Goal: Transaction & Acquisition: Purchase product/service

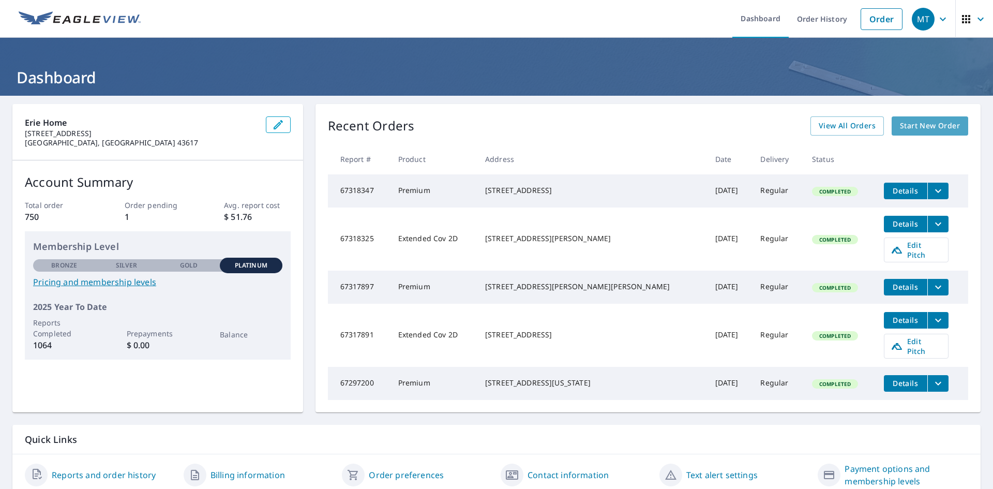
click at [929, 124] on span "Start New Order" at bounding box center [930, 125] width 60 height 13
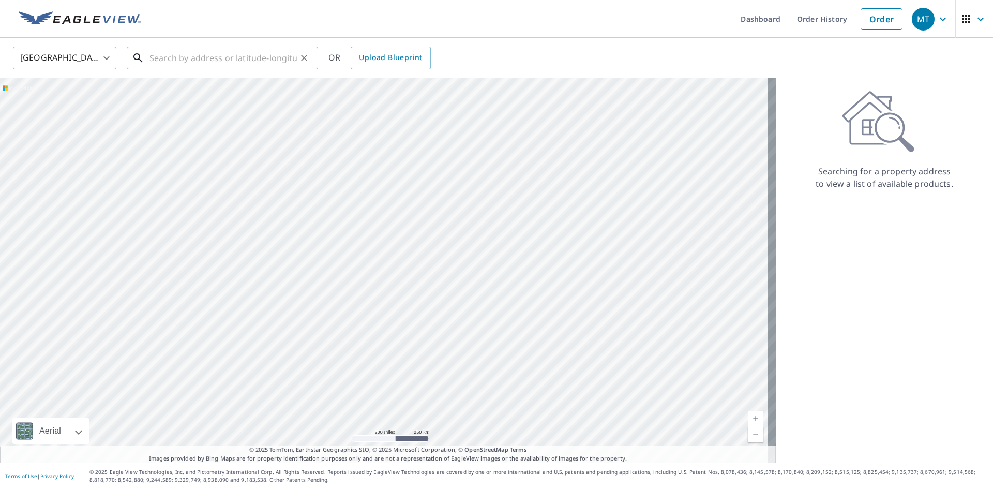
click at [165, 63] on input "text" at bounding box center [222, 57] width 147 height 29
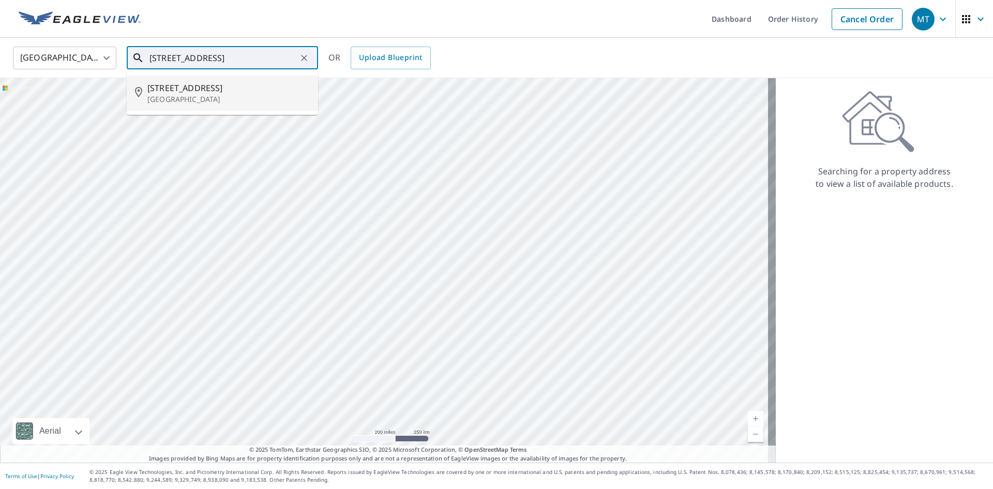
click at [193, 98] on p "[GEOGRAPHIC_DATA]" at bounding box center [228, 99] width 162 height 10
type input "[STREET_ADDRESS]"
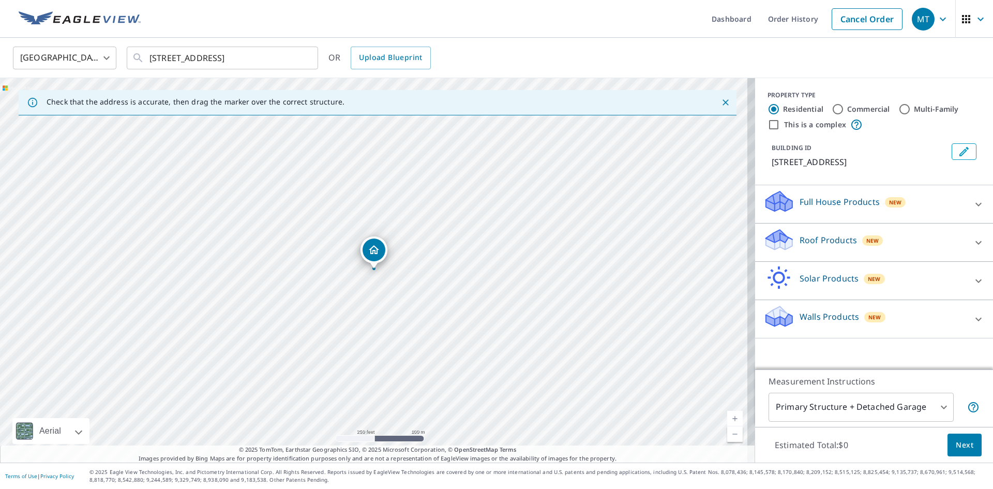
click at [772, 243] on icon at bounding box center [779, 236] width 26 height 13
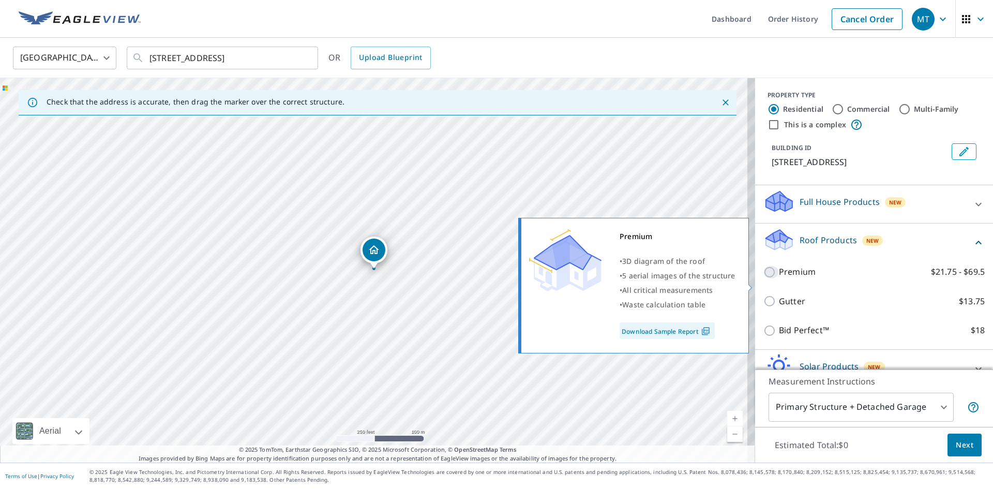
click at [764, 278] on input "Premium $21.75 - $69.5" at bounding box center [771, 272] width 16 height 12
checkbox input "true"
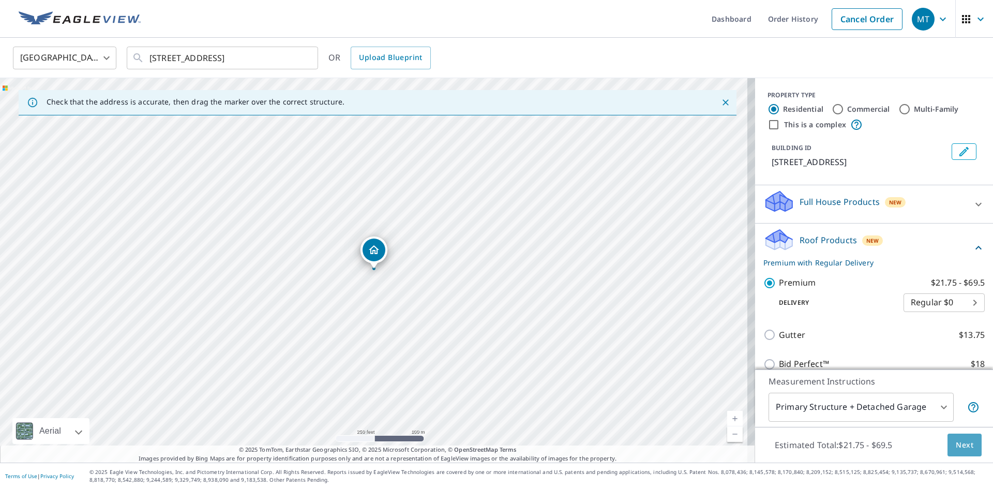
click at [956, 443] on span "Next" at bounding box center [965, 445] width 18 height 13
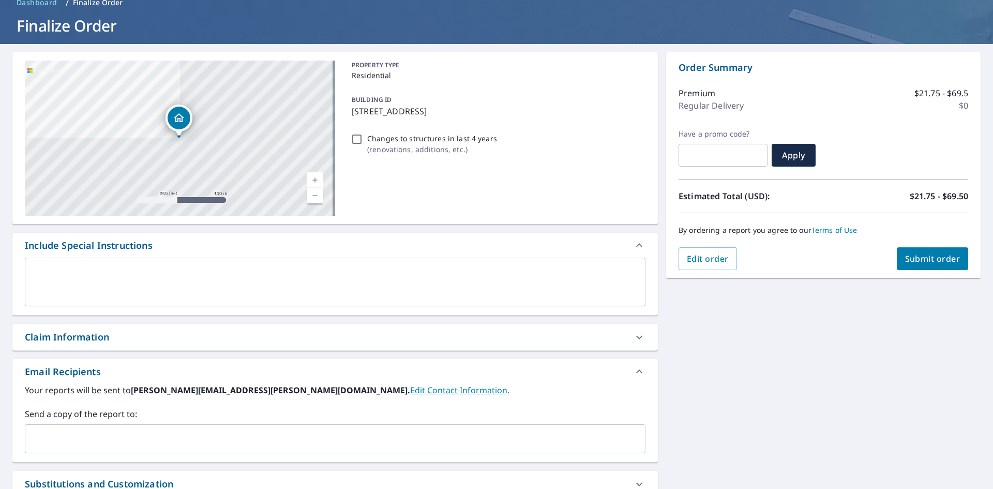
scroll to position [170, 0]
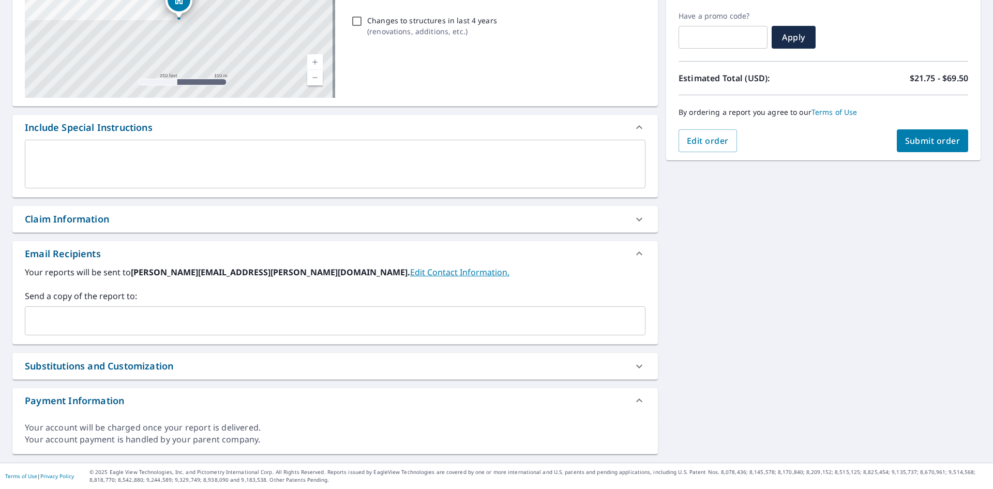
click at [29, 222] on div "Claim Information" at bounding box center [67, 219] width 84 height 14
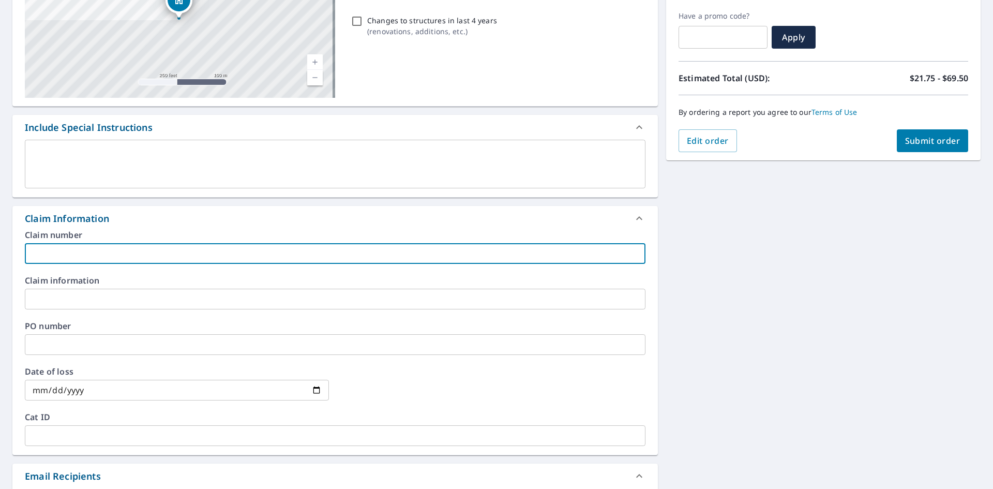
click at [33, 246] on input "text" at bounding box center [335, 253] width 621 height 21
type input "R086"
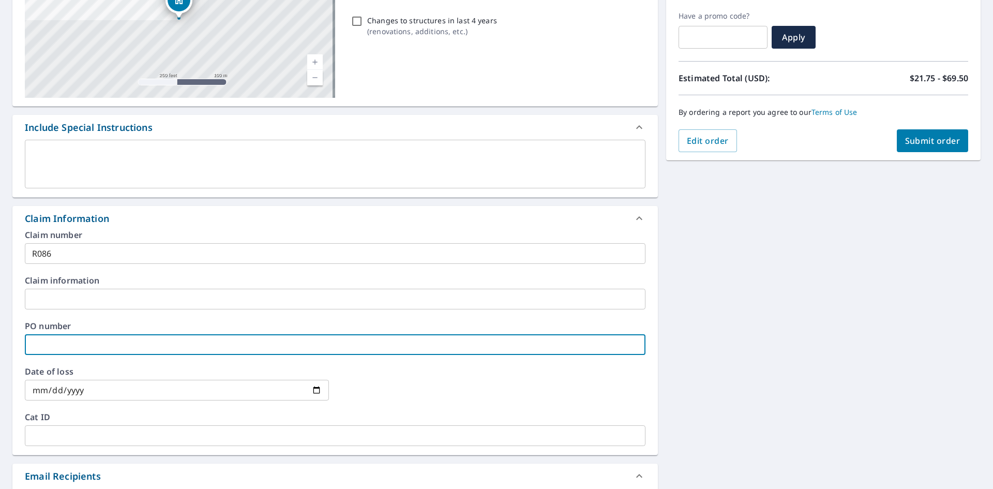
click at [34, 337] on input "text" at bounding box center [335, 344] width 621 height 21
type input "R086"
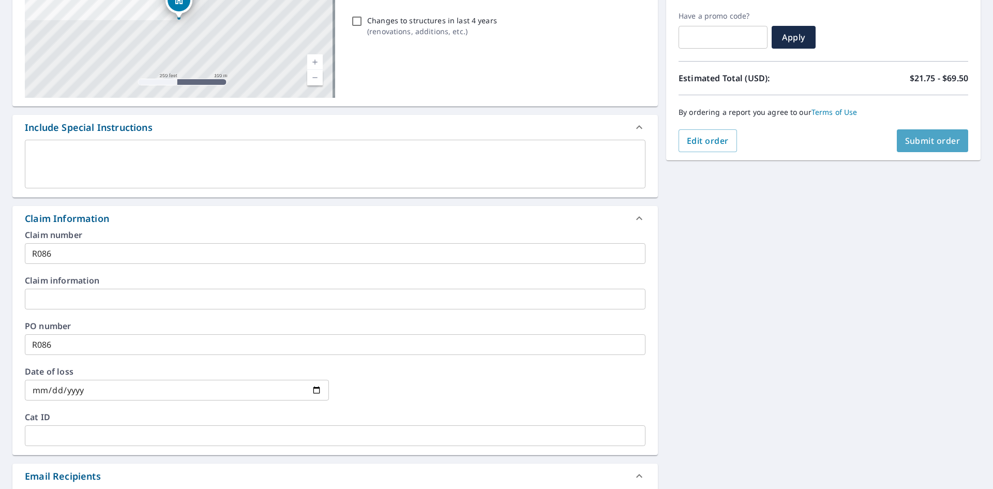
click at [908, 140] on span "Submit order" at bounding box center [932, 140] width 55 height 11
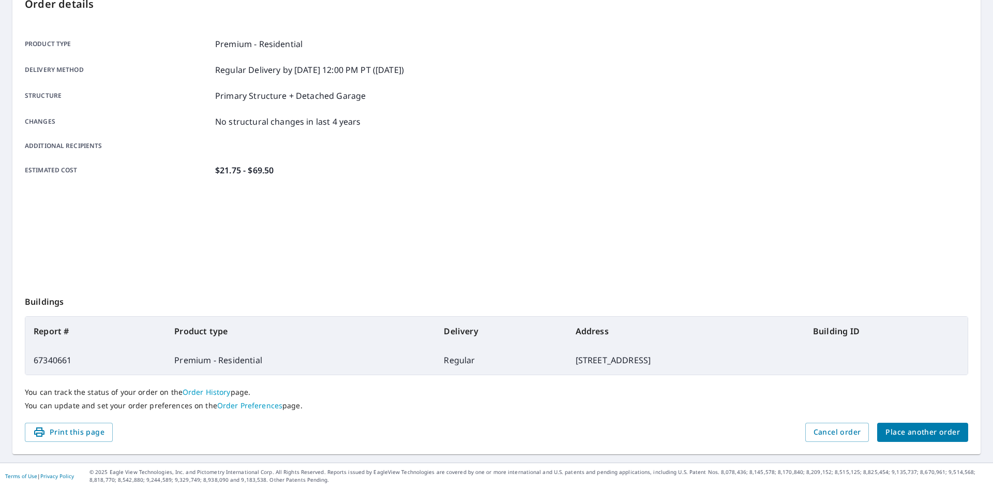
scroll to position [120, 0]
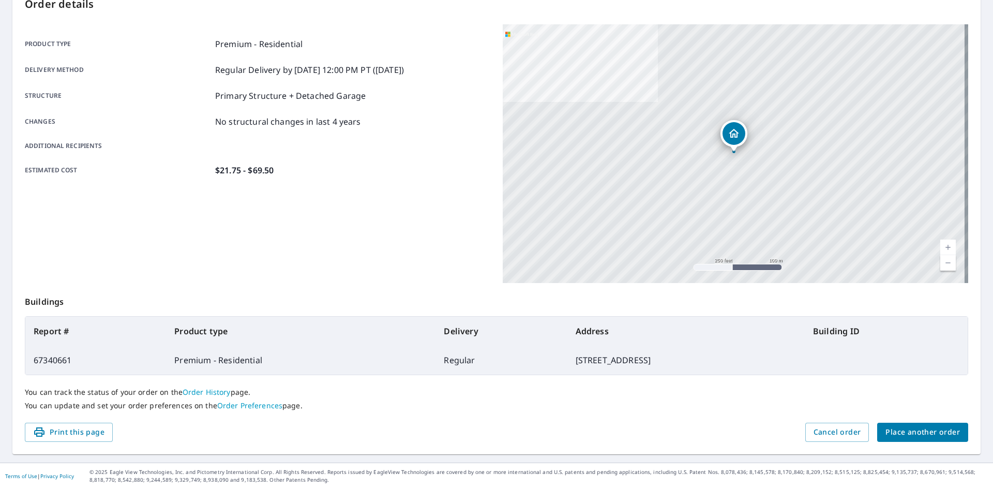
click at [929, 426] on span "Place another order" at bounding box center [922, 432] width 74 height 13
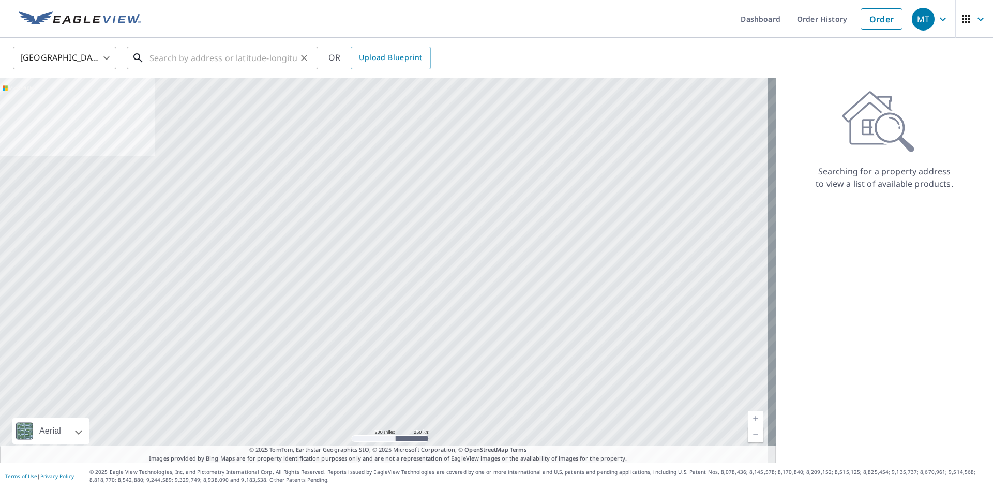
click at [185, 60] on input "text" at bounding box center [222, 57] width 147 height 29
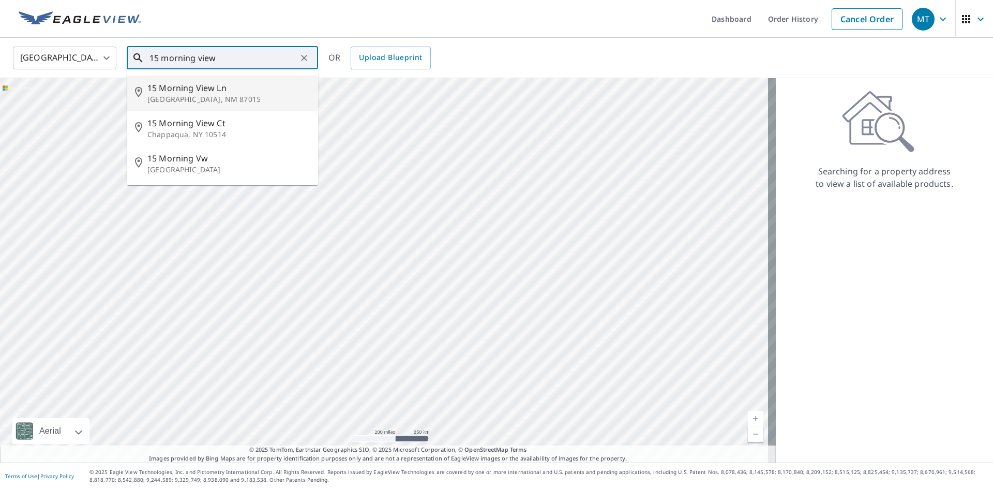
click at [184, 90] on span "15 Morning View Ln" at bounding box center [228, 88] width 162 height 12
type input "[STREET_ADDRESS]"
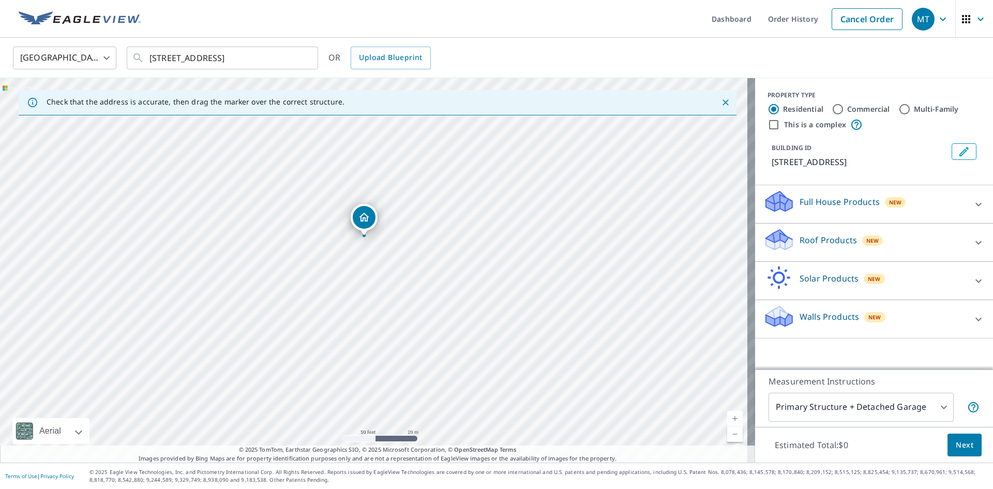
click at [768, 241] on icon at bounding box center [779, 236] width 26 height 13
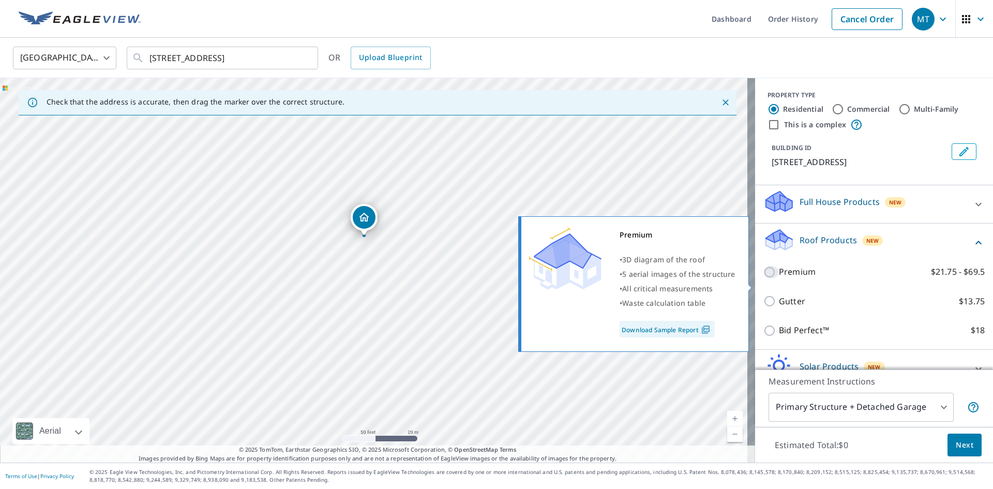
click at [763, 278] on input "Premium $21.75 - $69.5" at bounding box center [771, 272] width 16 height 12
checkbox input "true"
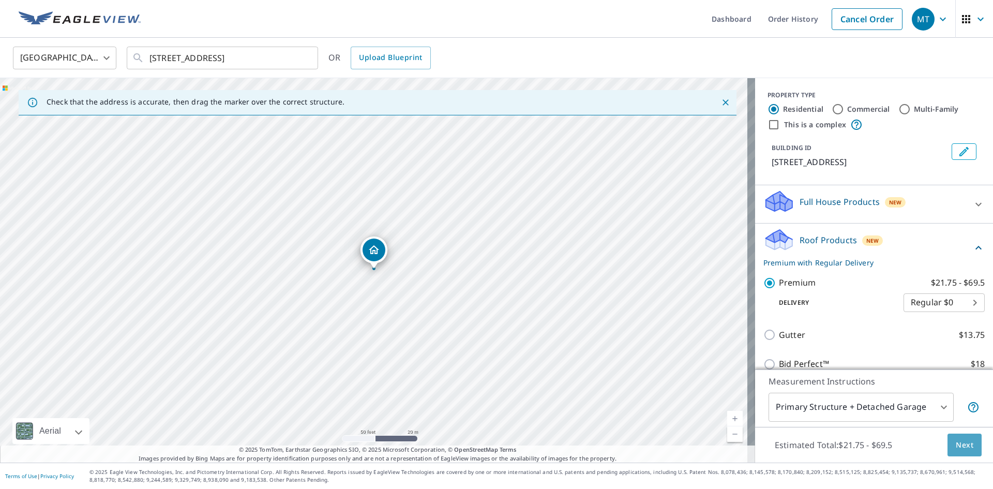
click at [959, 447] on span "Next" at bounding box center [965, 445] width 18 height 13
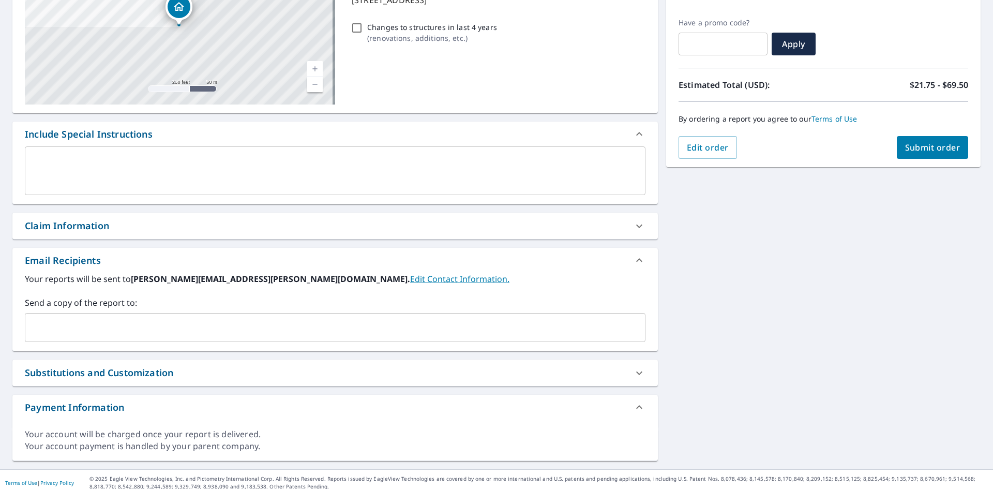
scroll to position [170, 0]
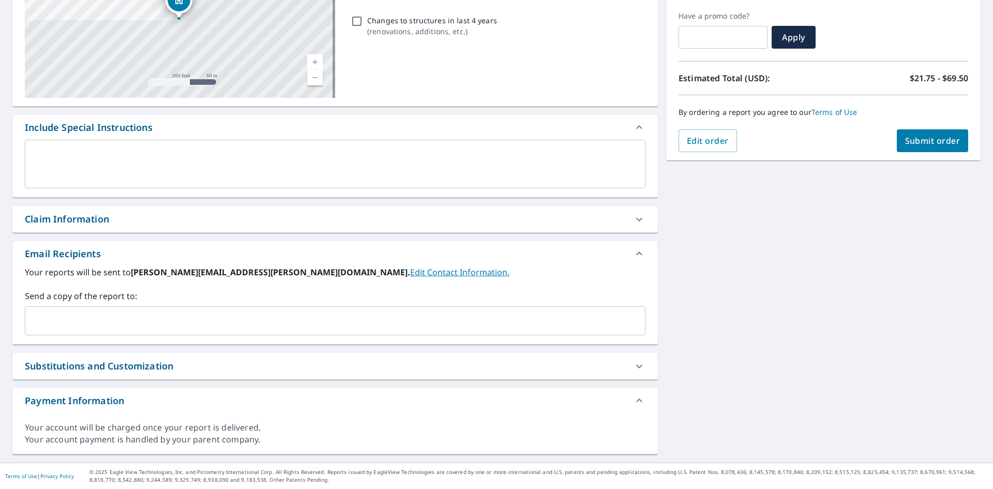
click at [53, 225] on div "Claim Information" at bounding box center [67, 219] width 84 height 14
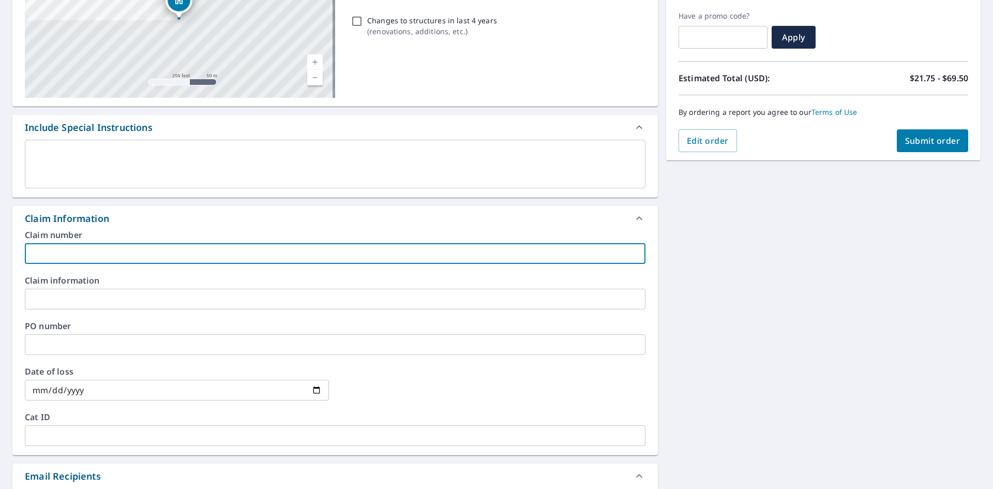
click at [41, 254] on input "text" at bounding box center [335, 253] width 621 height 21
type input "R076"
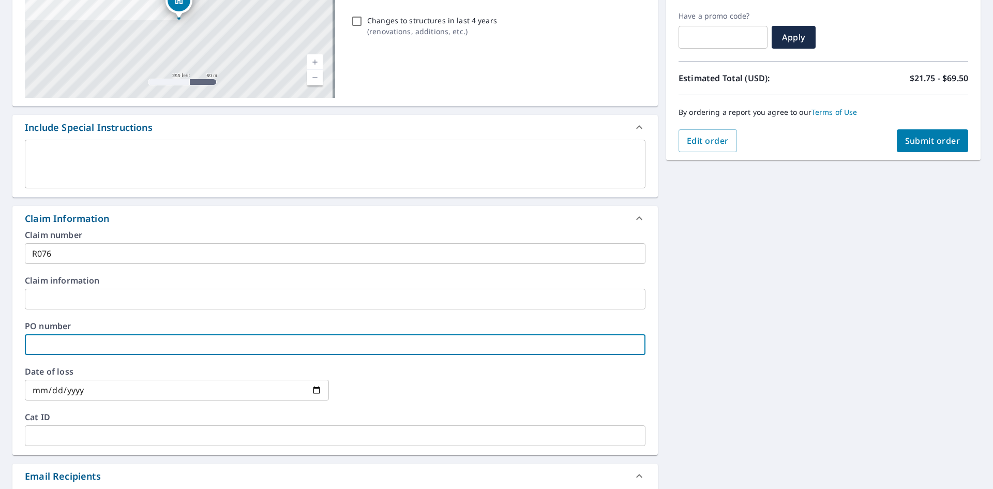
click at [41, 342] on input "text" at bounding box center [335, 344] width 621 height 21
type input "R076"
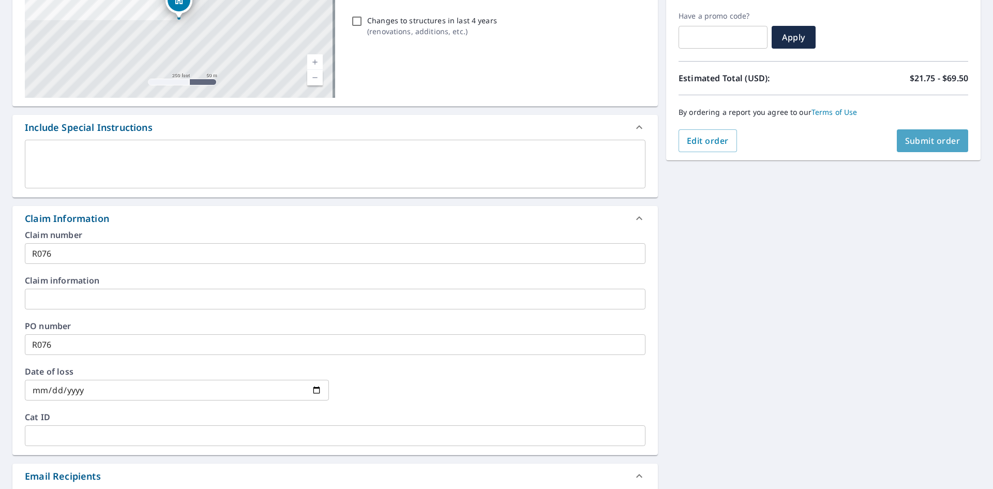
click at [926, 142] on span "Submit order" at bounding box center [932, 140] width 55 height 11
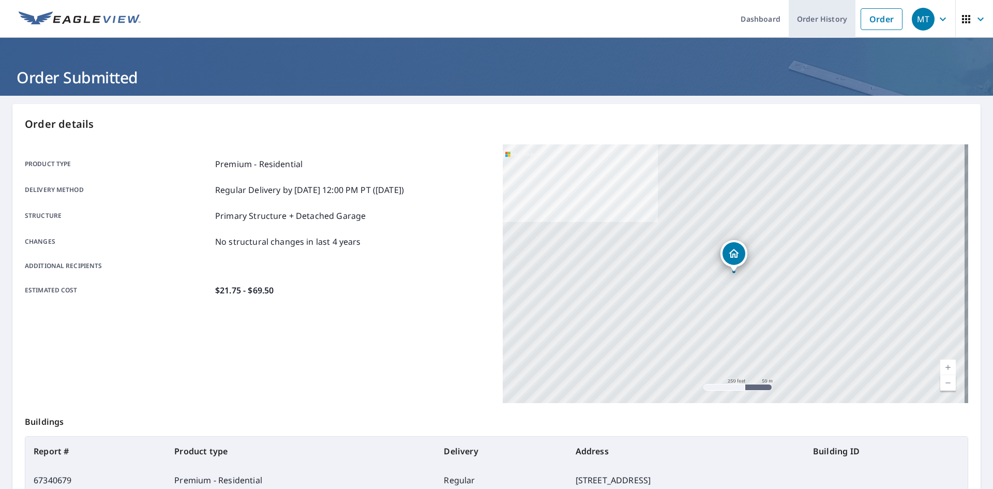
click at [821, 16] on link "Order History" at bounding box center [822, 19] width 67 height 38
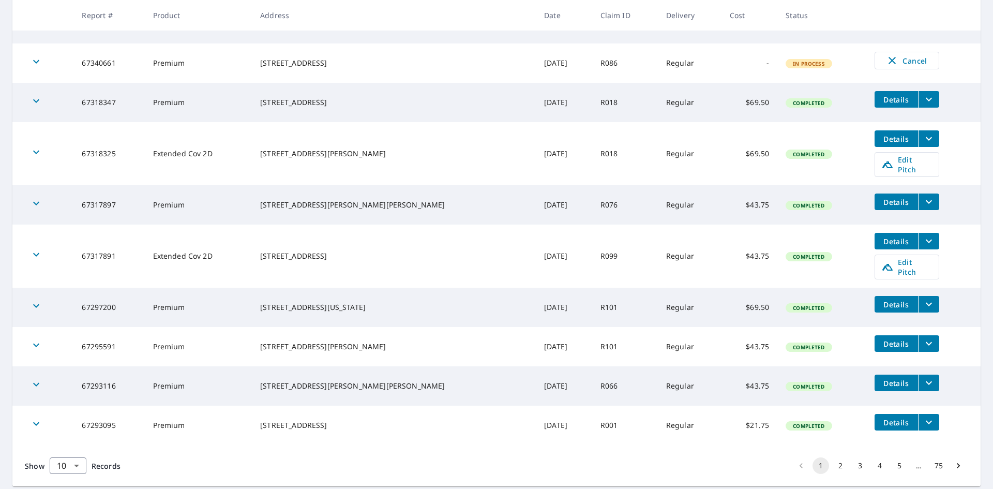
scroll to position [243, 0]
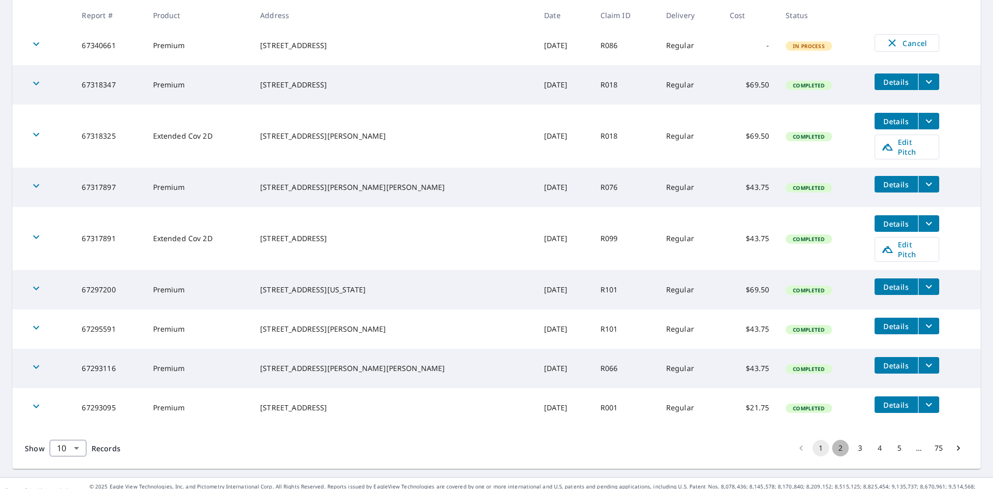
click at [832, 440] on button "2" at bounding box center [840, 448] width 17 height 17
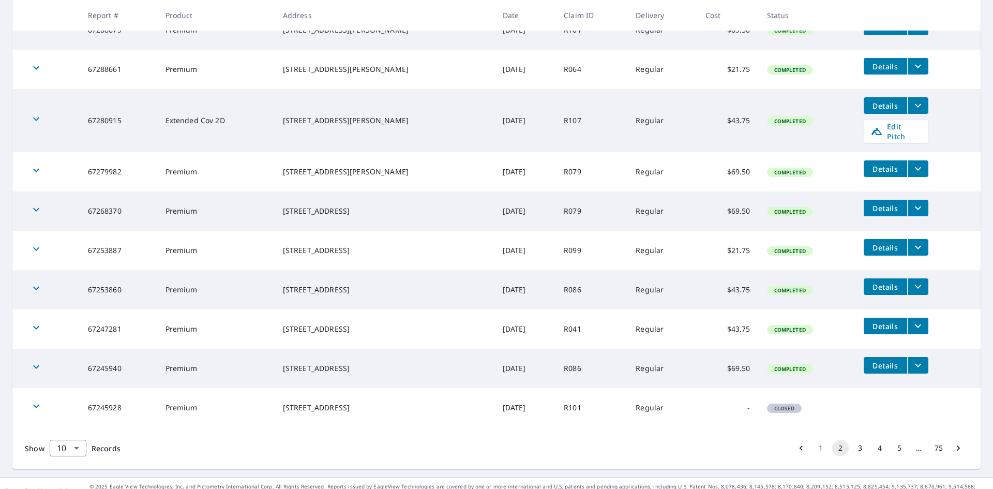
scroll to position [226, 0]
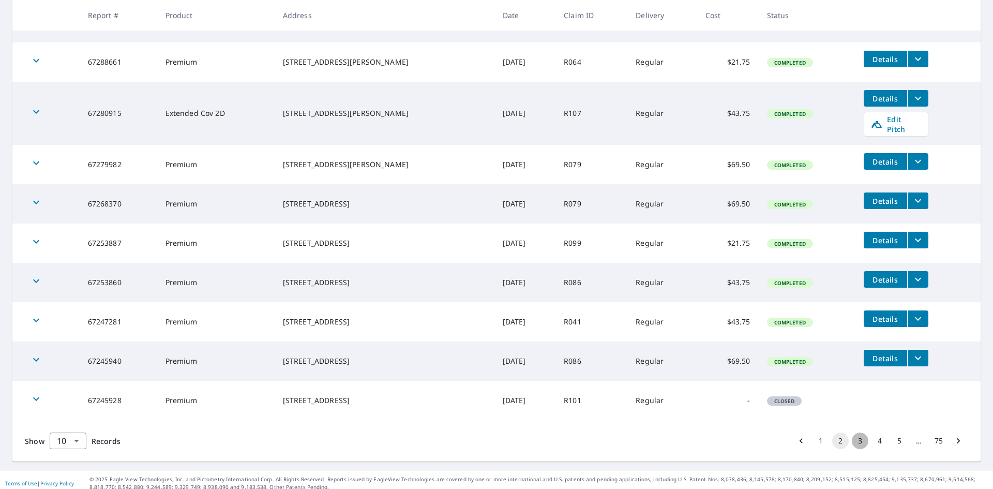
click at [854, 434] on button "3" at bounding box center [860, 440] width 17 height 17
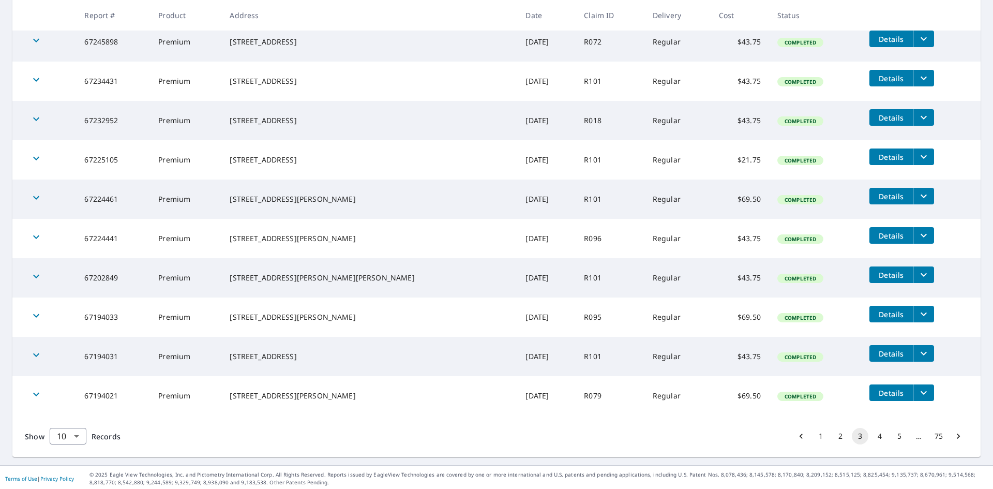
scroll to position [209, 0]
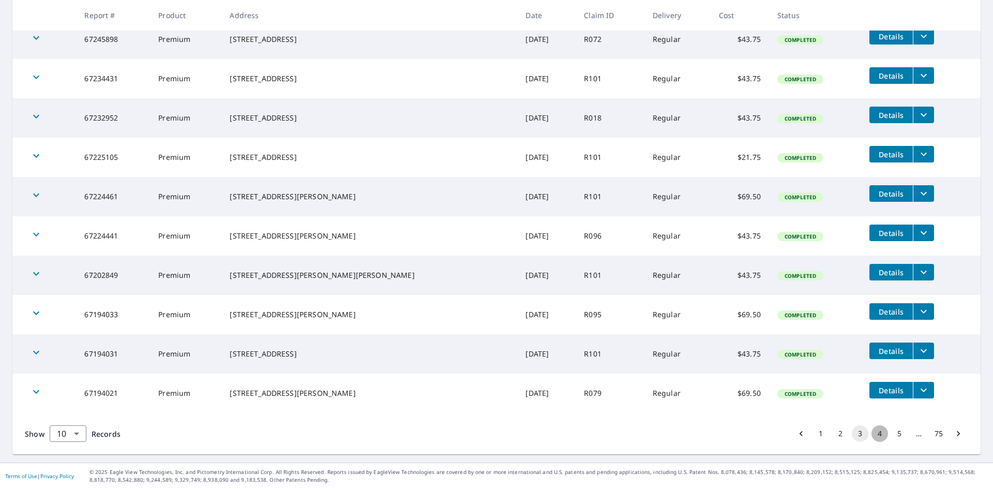
click at [875, 436] on button "4" at bounding box center [879, 433] width 17 height 17
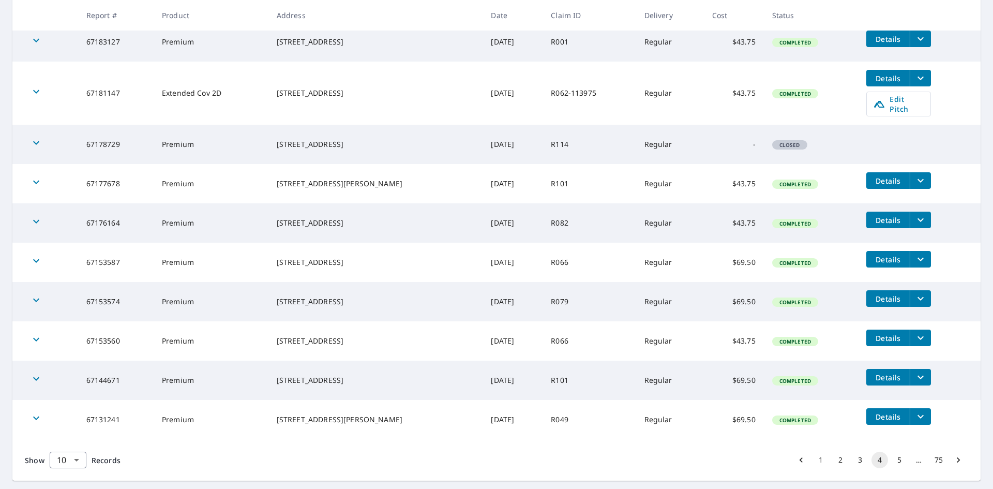
scroll to position [226, 0]
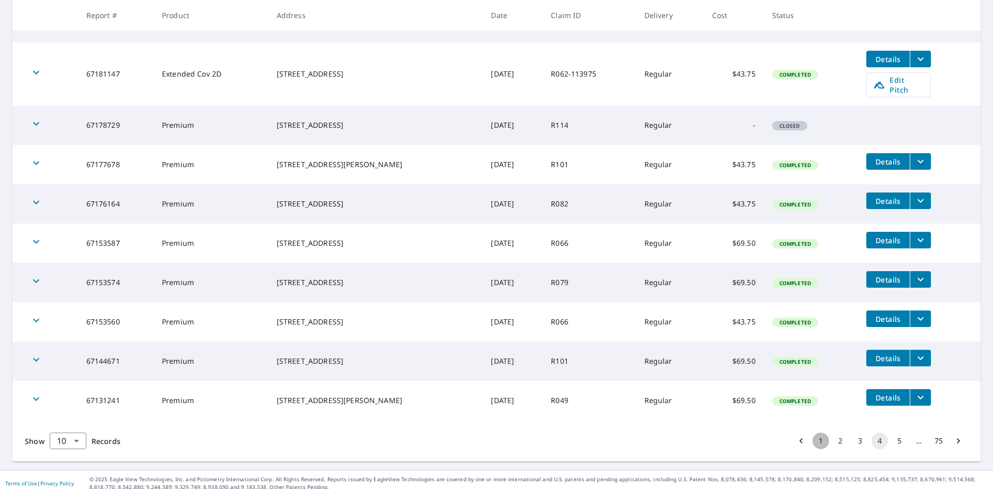
click at [813, 435] on button "1" at bounding box center [820, 440] width 17 height 17
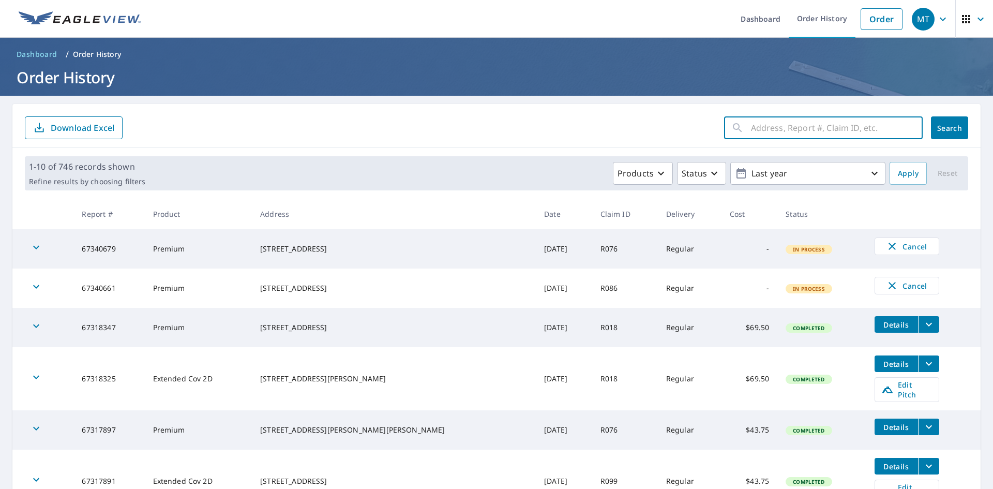
click at [754, 119] on input "text" at bounding box center [837, 127] width 172 height 29
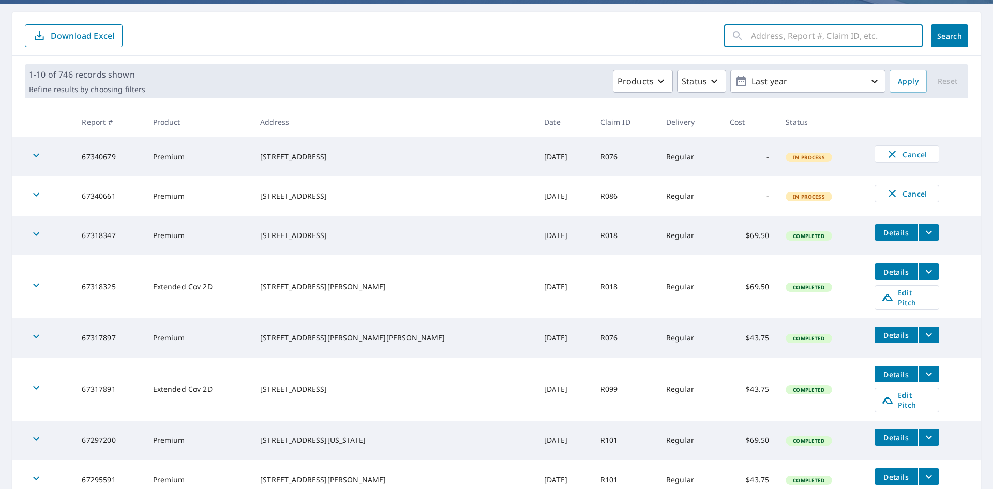
scroll to position [103, 0]
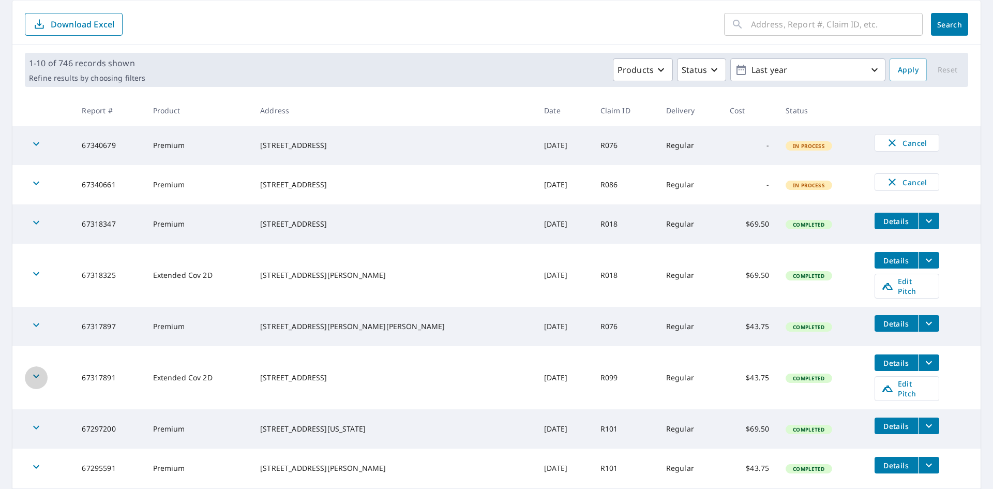
click at [36, 370] on icon "button" at bounding box center [36, 376] width 12 height 12
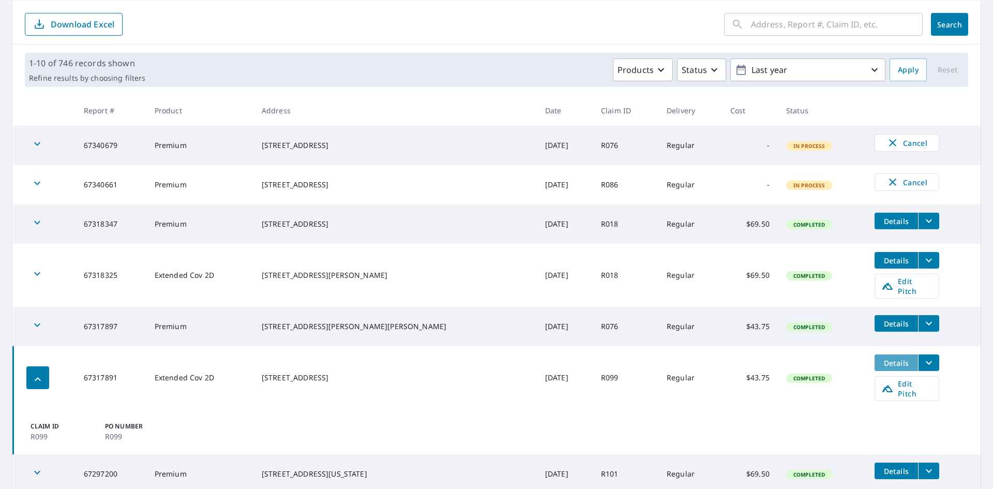
click at [881, 358] on span "Details" at bounding box center [896, 363] width 31 height 10
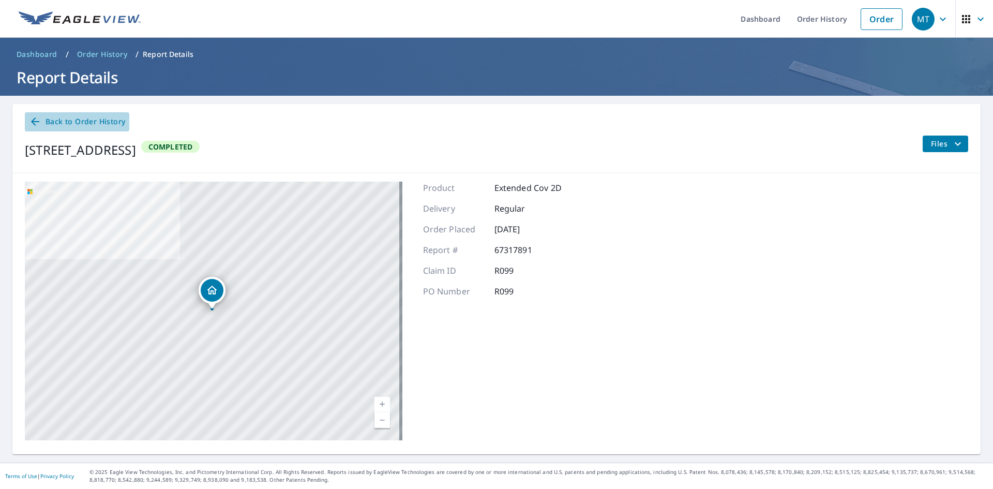
click at [63, 117] on span "Back to Order History" at bounding box center [77, 121] width 96 height 13
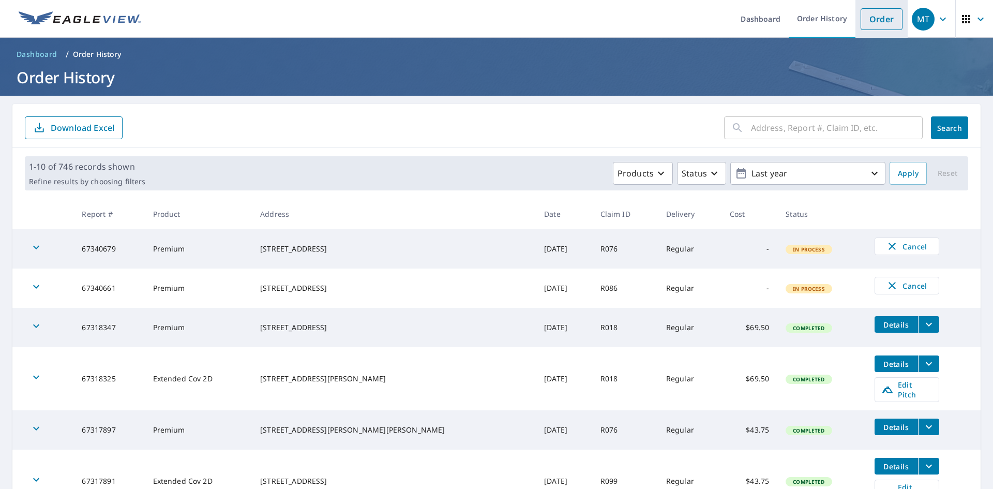
click at [876, 18] on link "Order" at bounding box center [881, 19] width 42 height 22
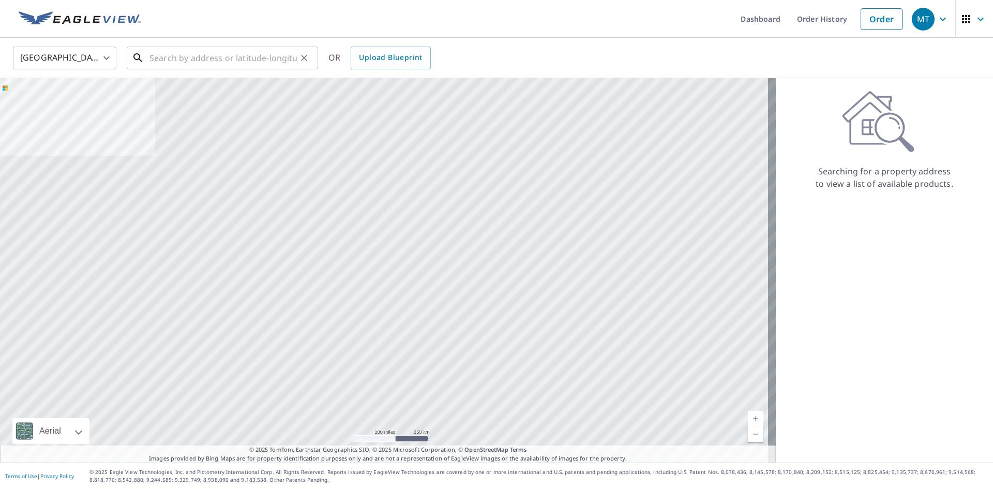
click at [169, 65] on input "text" at bounding box center [222, 57] width 147 height 29
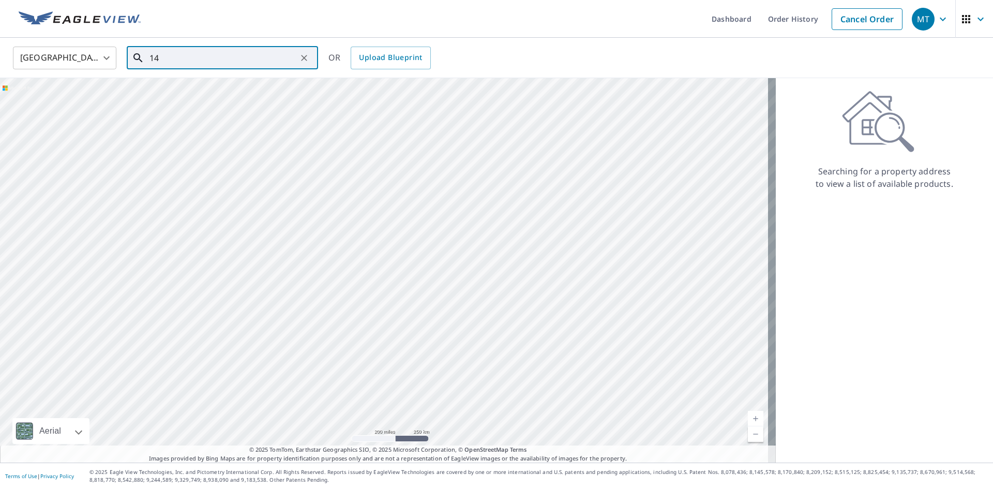
type input "1"
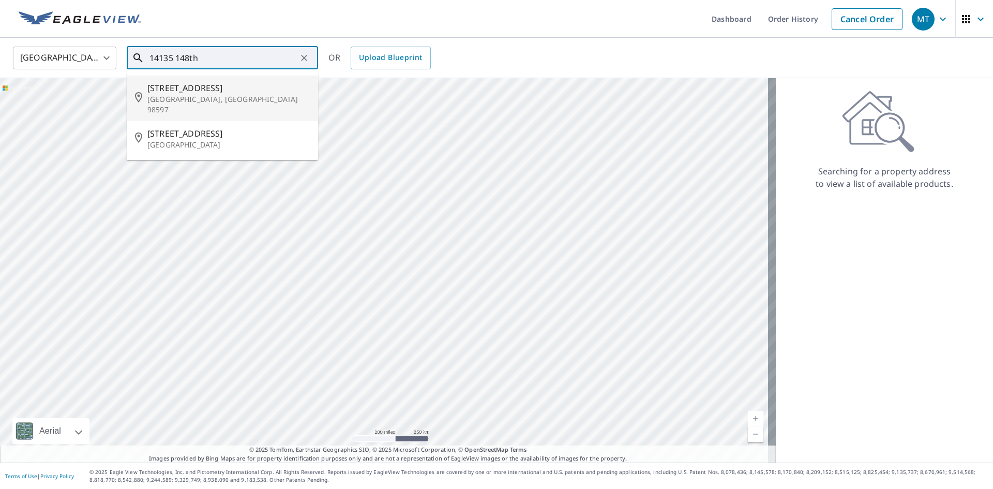
click at [199, 95] on p "[GEOGRAPHIC_DATA], [GEOGRAPHIC_DATA] 98597" at bounding box center [228, 104] width 162 height 21
type input "[STREET_ADDRESS]"
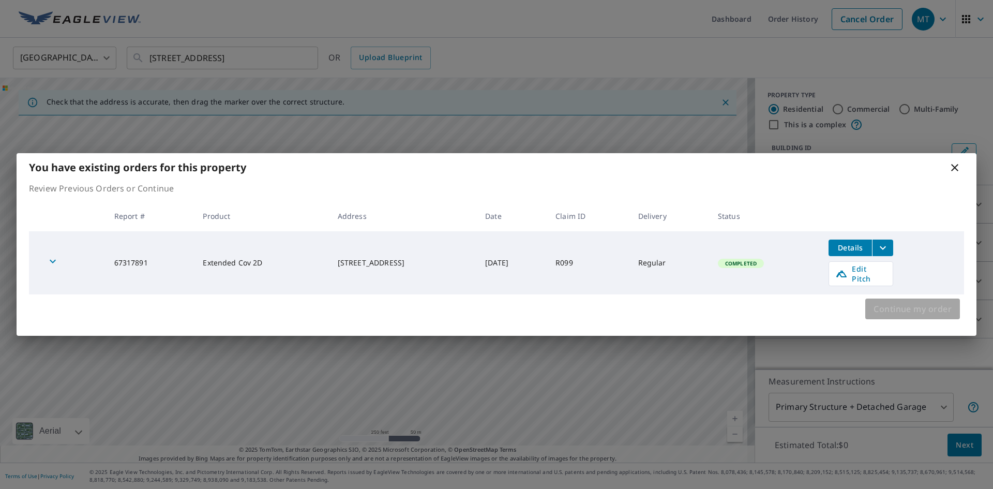
click at [900, 309] on span "Continue my order" at bounding box center [912, 308] width 78 height 14
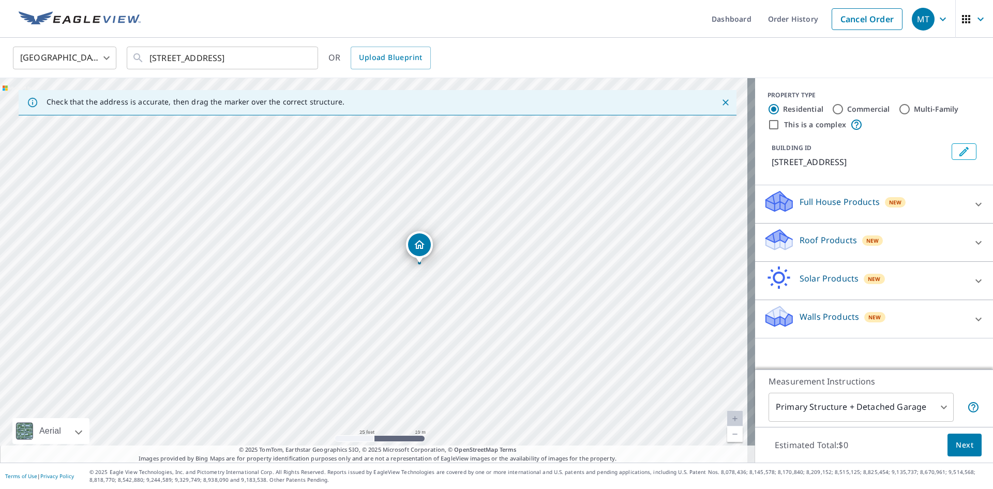
drag, startPoint x: 422, startPoint y: 226, endPoint x: 422, endPoint y: 376, distance: 150.0
click at [422, 376] on div "[STREET_ADDRESS]" at bounding box center [377, 270] width 755 height 384
drag, startPoint x: 445, startPoint y: 356, endPoint x: 422, endPoint y: 286, distance: 74.1
click at [422, 286] on div "[STREET_ADDRESS]" at bounding box center [377, 270] width 755 height 384
drag, startPoint x: 426, startPoint y: 313, endPoint x: 414, endPoint y: 412, distance: 100.1
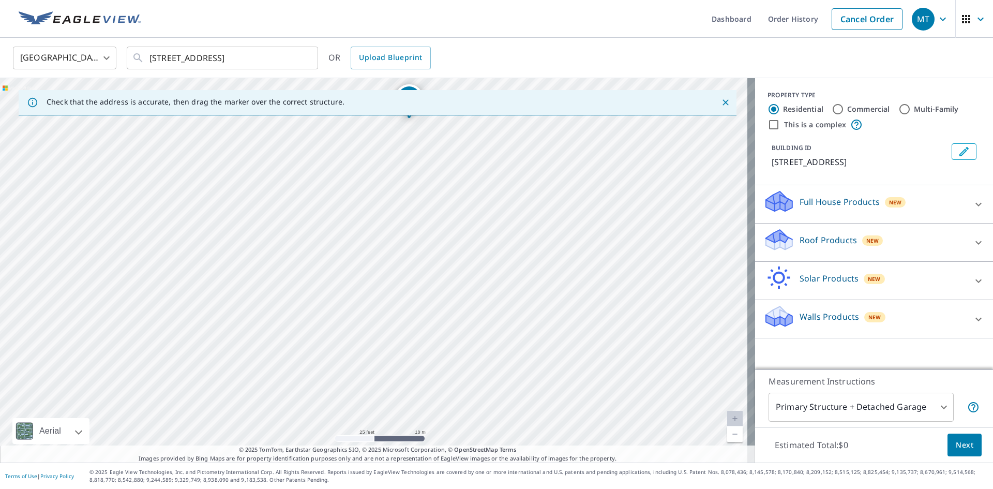
click at [414, 412] on div "[STREET_ADDRESS]" at bounding box center [377, 270] width 755 height 384
drag, startPoint x: 431, startPoint y: 329, endPoint x: 444, endPoint y: 413, distance: 85.3
click at [444, 413] on div "[STREET_ADDRESS]" at bounding box center [377, 270] width 755 height 384
drag, startPoint x: 431, startPoint y: 309, endPoint x: 435, endPoint y: 327, distance: 18.1
click at [435, 327] on div "[STREET_ADDRESS]" at bounding box center [377, 270] width 755 height 384
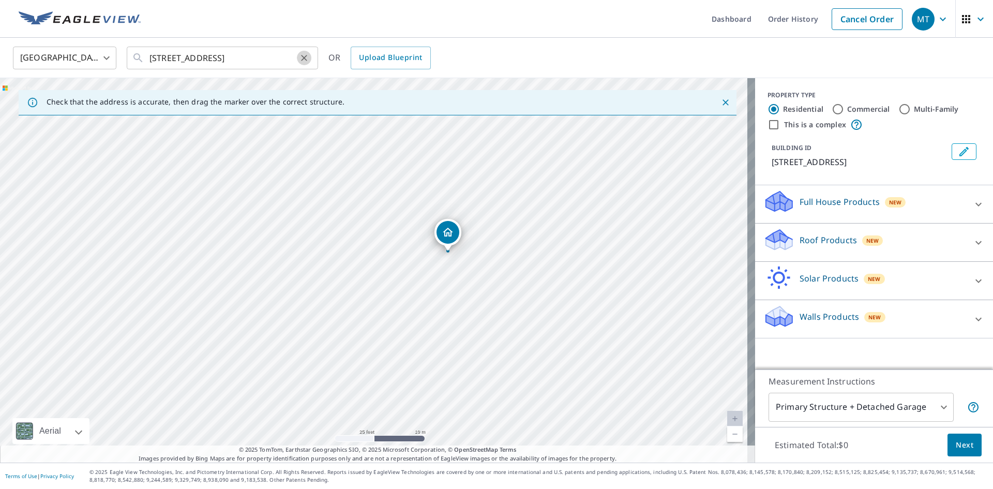
click at [304, 56] on icon "Clear" at bounding box center [304, 58] width 10 height 10
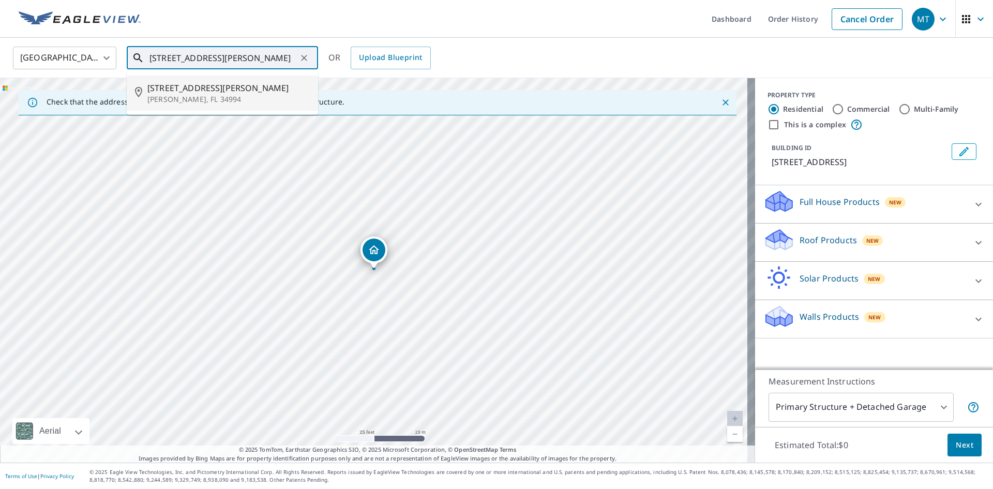
click at [191, 95] on p "[PERSON_NAME], FL 34994" at bounding box center [228, 99] width 162 height 10
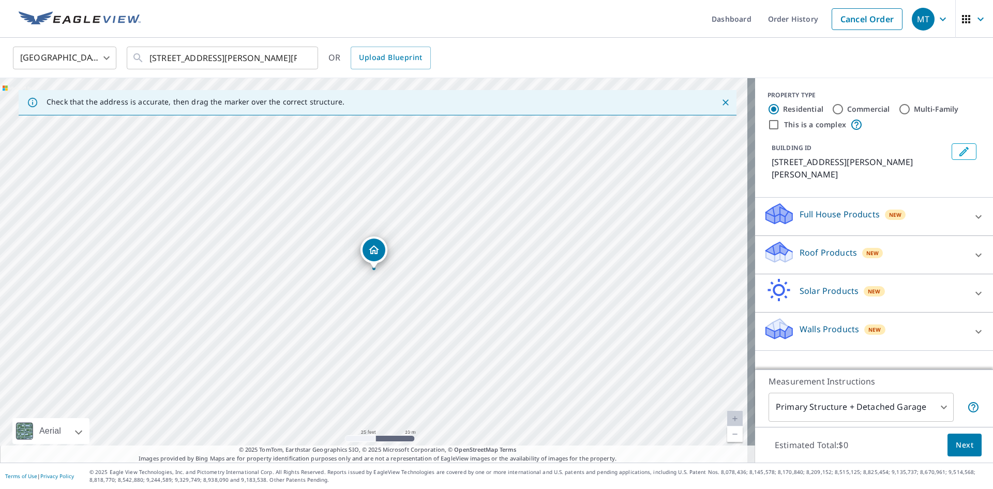
click at [766, 242] on icon at bounding box center [779, 248] width 26 height 13
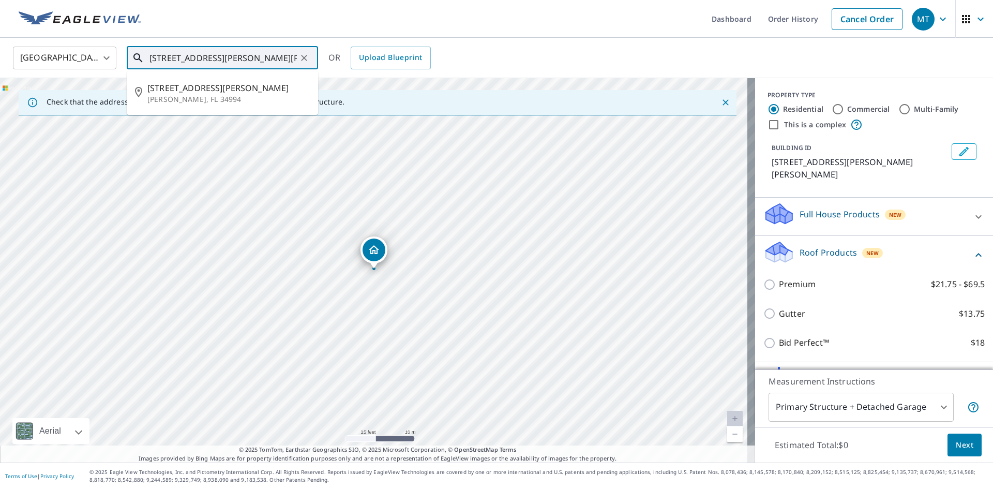
click at [164, 57] on input "[STREET_ADDRESS][PERSON_NAME][PERSON_NAME]" at bounding box center [222, 57] width 147 height 29
type input "[STREET_ADDRESS][PERSON_NAME]"
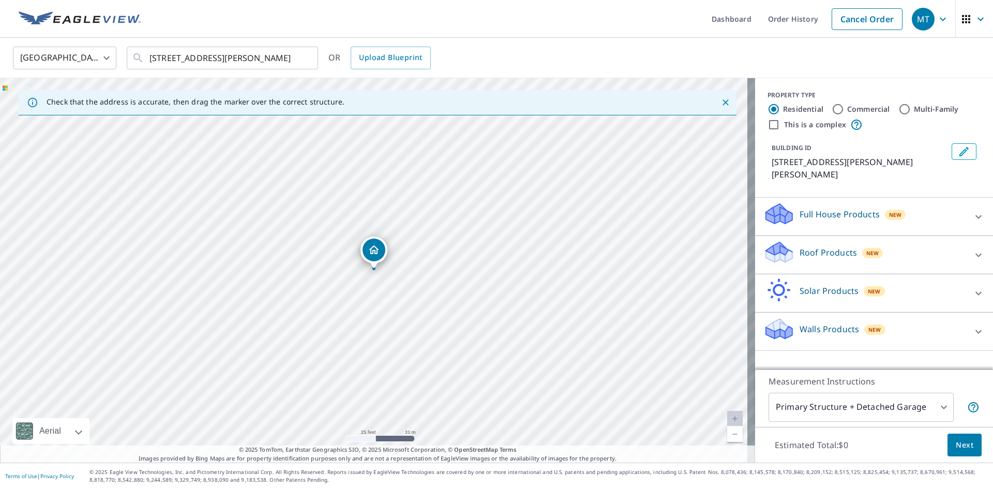
click at [774, 242] on icon at bounding box center [779, 248] width 26 height 13
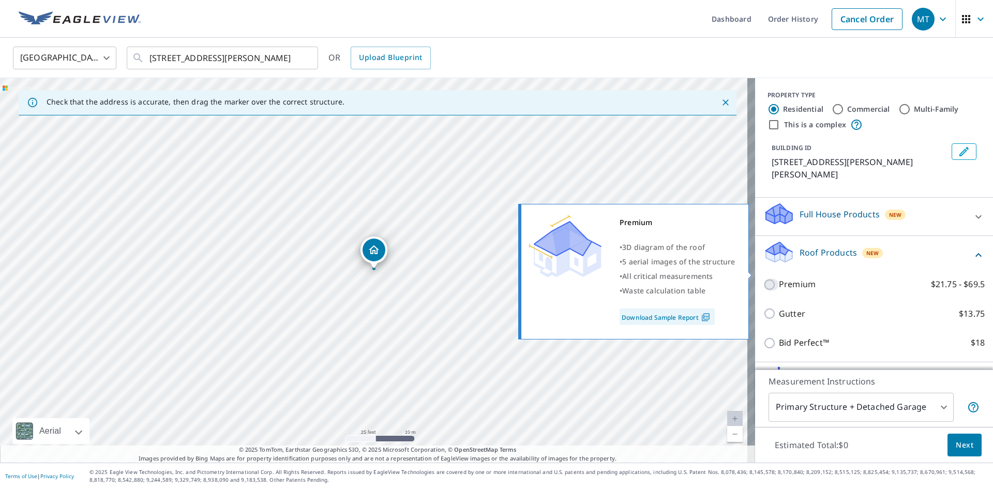
click at [763, 278] on input "Premium $21.75 - $69.5" at bounding box center [771, 284] width 16 height 12
checkbox input "true"
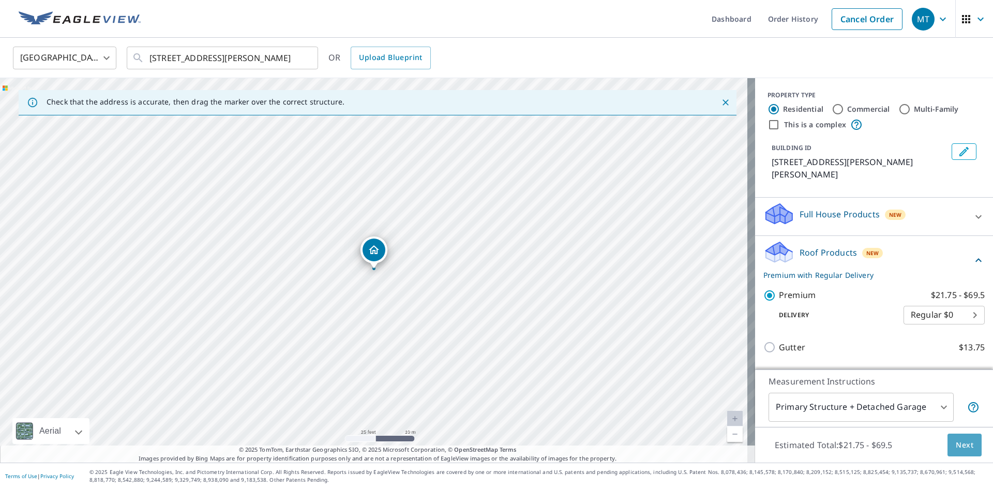
click at [956, 446] on span "Next" at bounding box center [965, 445] width 18 height 13
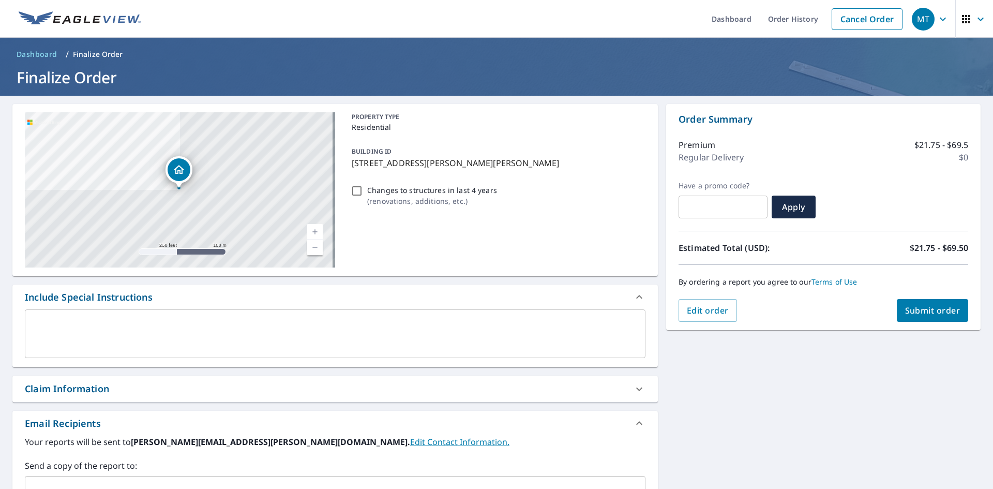
click at [54, 389] on div "Claim Information" at bounding box center [67, 389] width 84 height 14
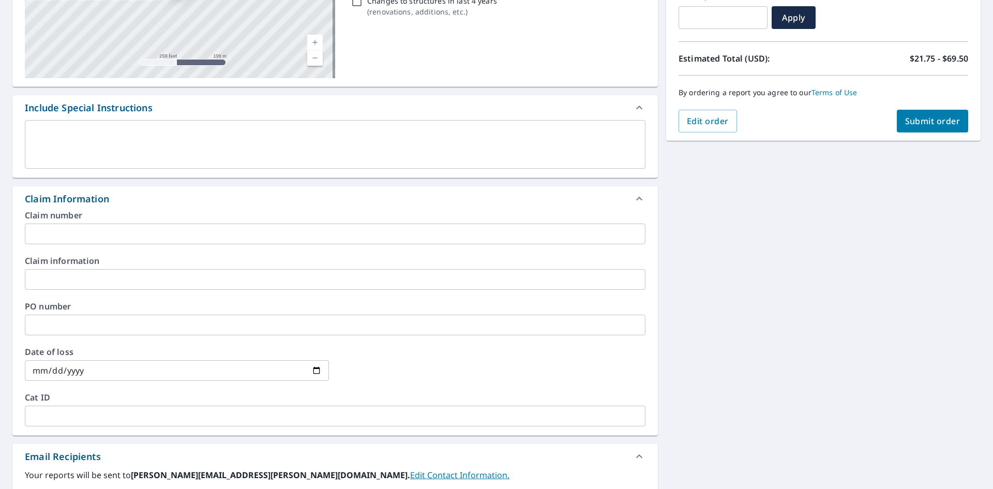
scroll to position [207, 0]
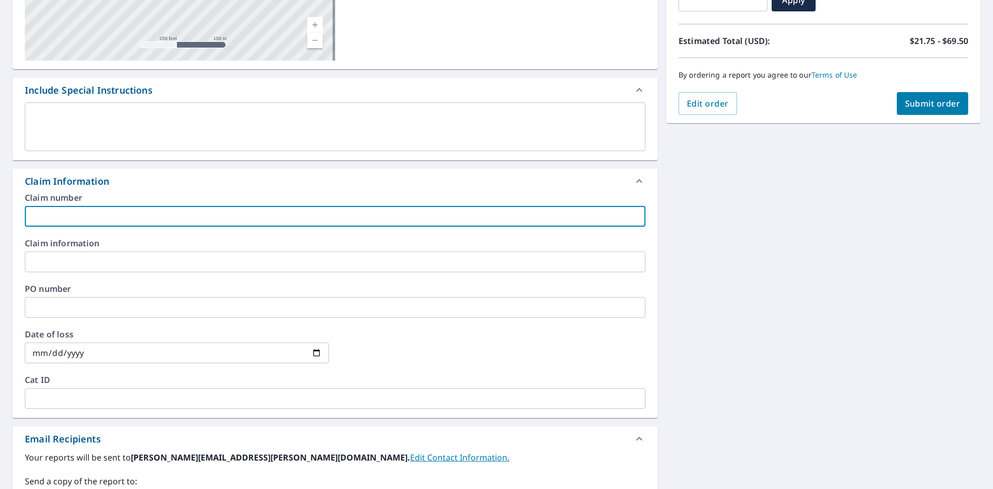
click at [44, 210] on input "text" at bounding box center [335, 216] width 621 height 21
click at [55, 217] on input "text" at bounding box center [335, 216] width 621 height 21
type input "R101"
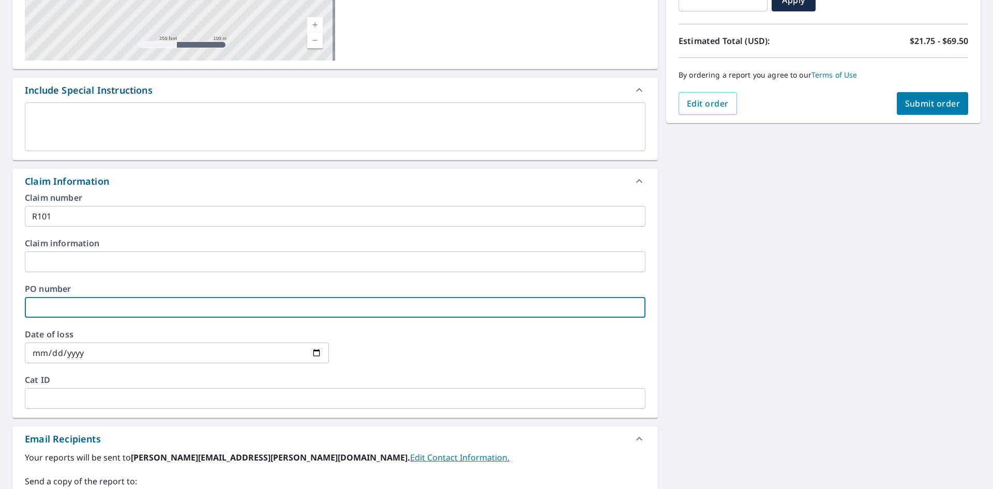
click at [41, 300] on input "text" at bounding box center [335, 307] width 621 height 21
type input "R101"
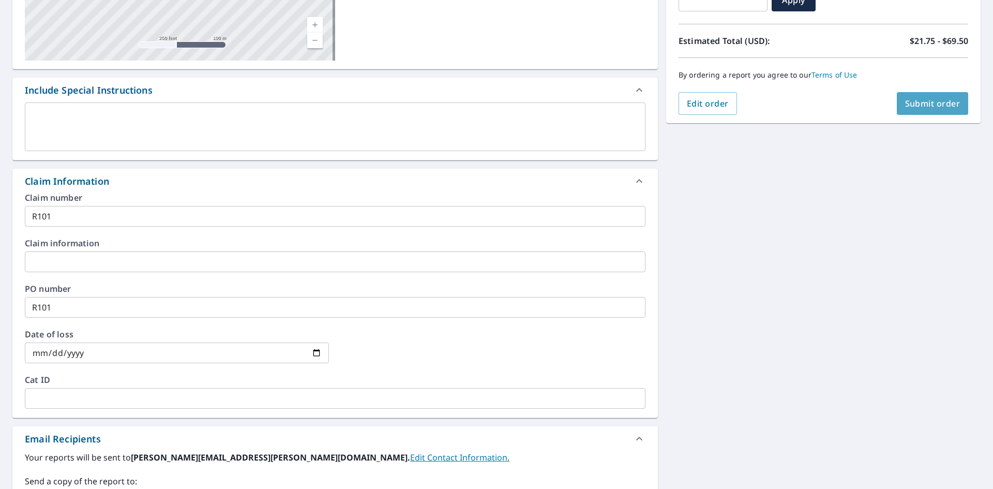
click at [918, 102] on span "Submit order" at bounding box center [932, 103] width 55 height 11
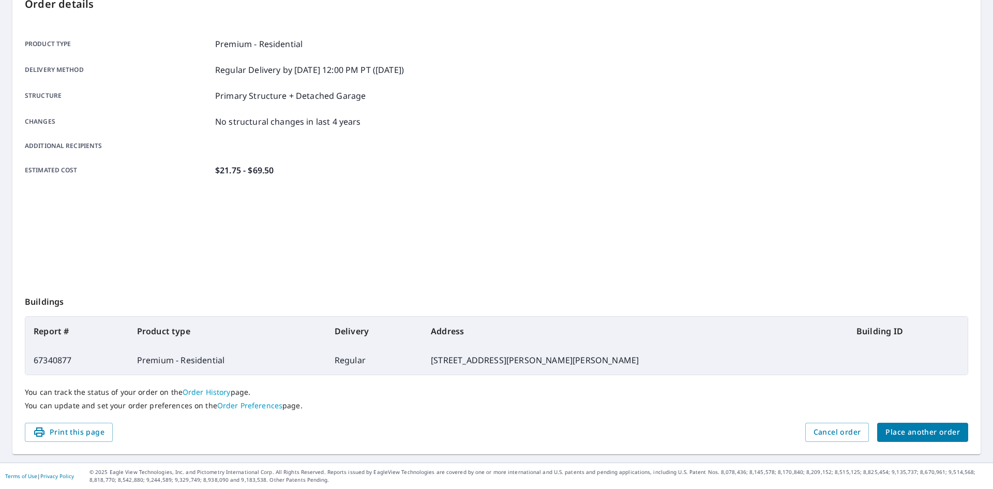
scroll to position [120, 0]
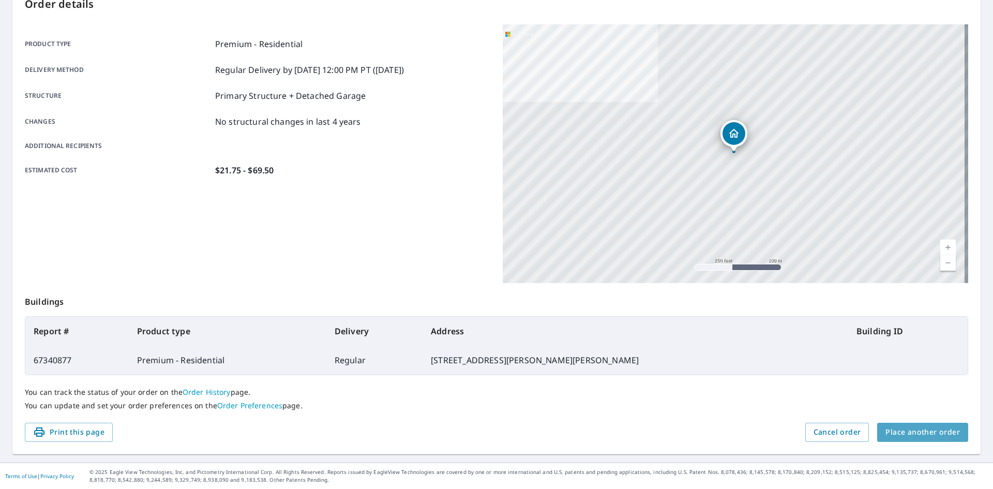
click at [919, 430] on span "Place another order" at bounding box center [922, 432] width 74 height 13
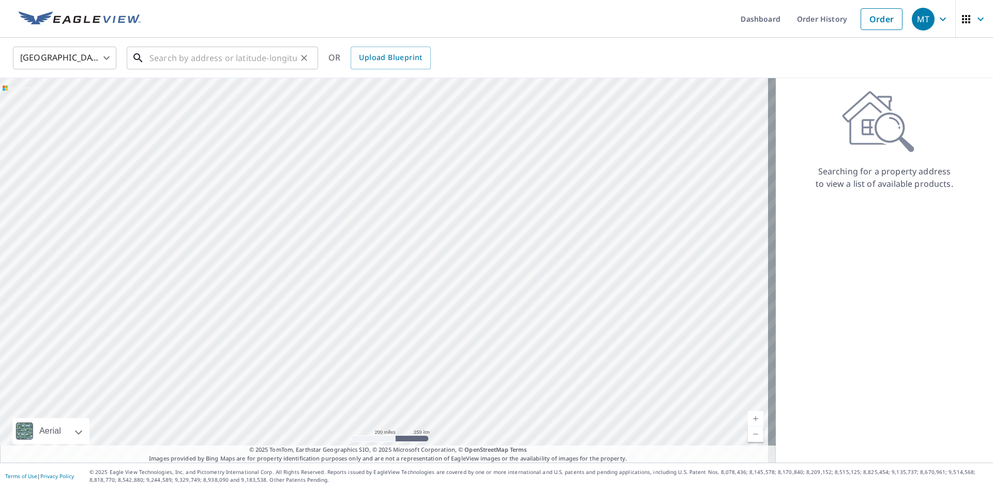
click at [176, 61] on input "text" at bounding box center [222, 57] width 147 height 29
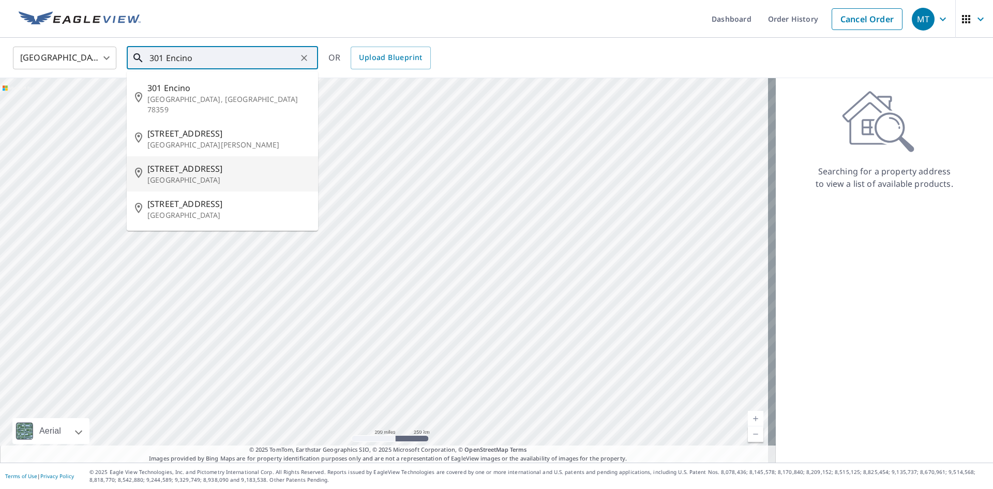
click at [194, 175] on p "[GEOGRAPHIC_DATA]" at bounding box center [228, 180] width 162 height 10
type input "[STREET_ADDRESS]"
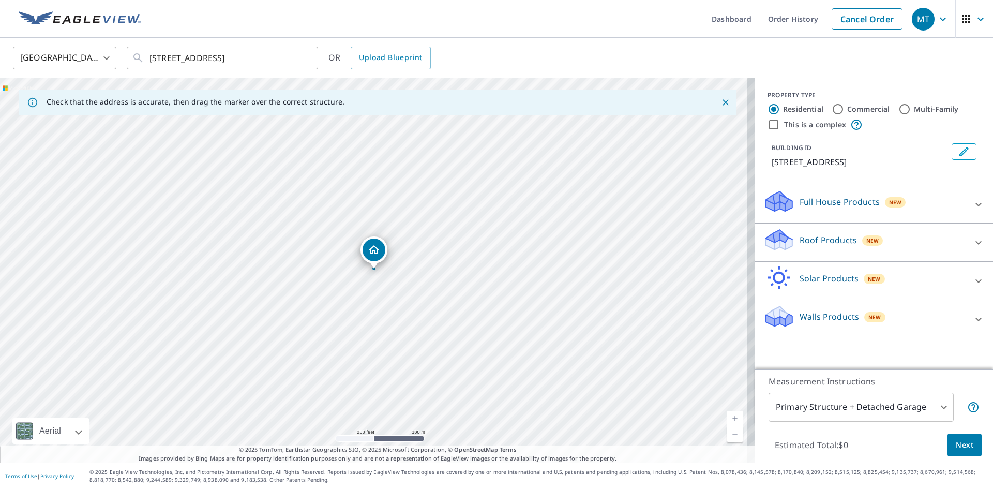
click at [773, 244] on icon at bounding box center [779, 243] width 26 height 12
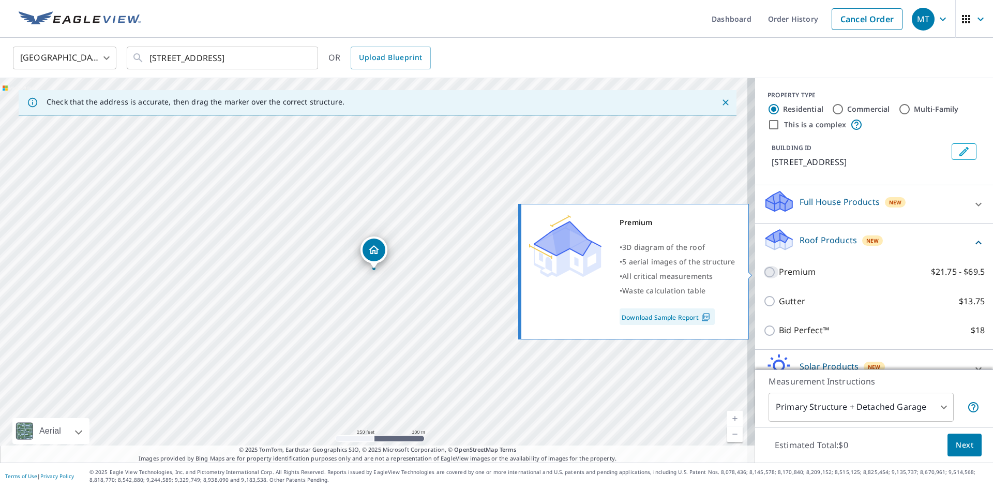
click at [763, 272] on input "Premium $21.75 - $69.5" at bounding box center [771, 272] width 16 height 12
checkbox input "true"
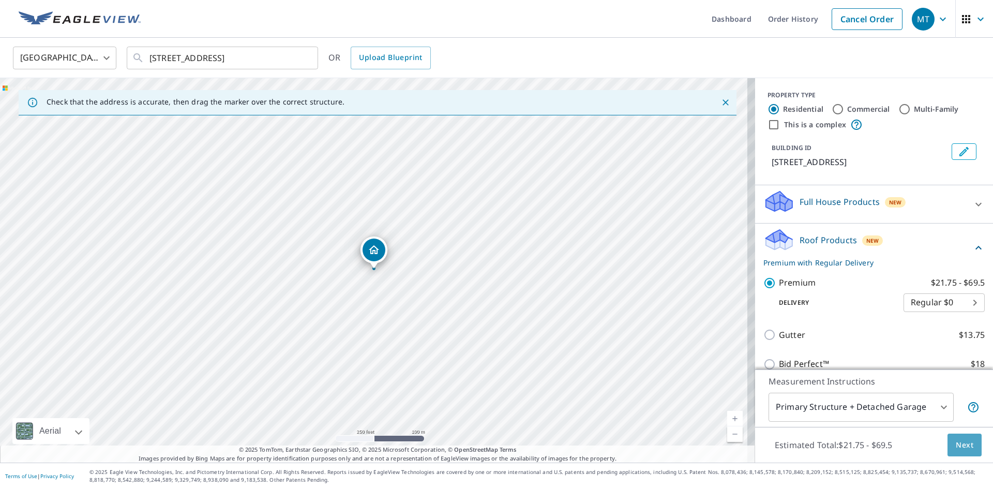
click at [956, 446] on span "Next" at bounding box center [965, 445] width 18 height 13
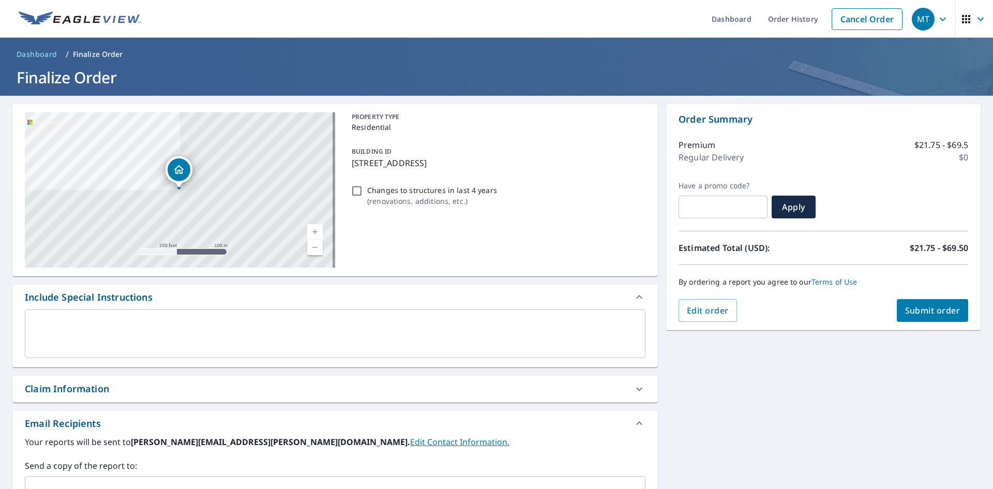
click at [56, 390] on div "Claim Information" at bounding box center [67, 389] width 84 height 14
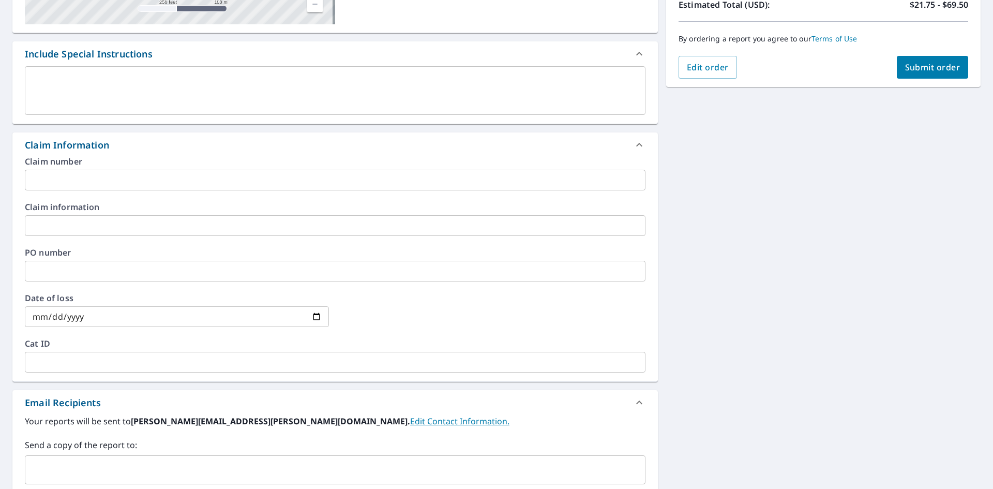
scroll to position [310, 0]
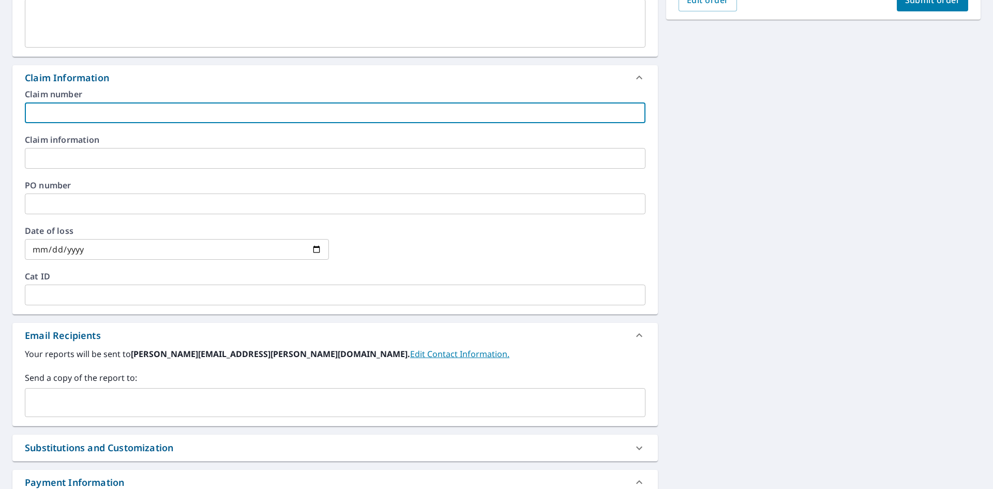
click at [40, 116] on input "text" at bounding box center [335, 112] width 621 height 21
type input "R082"
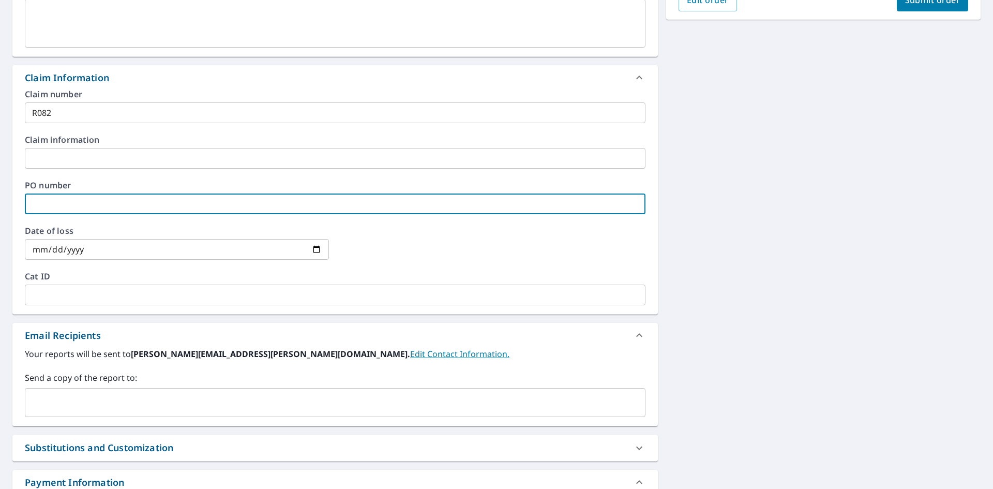
click at [37, 197] on input "text" at bounding box center [335, 203] width 621 height 21
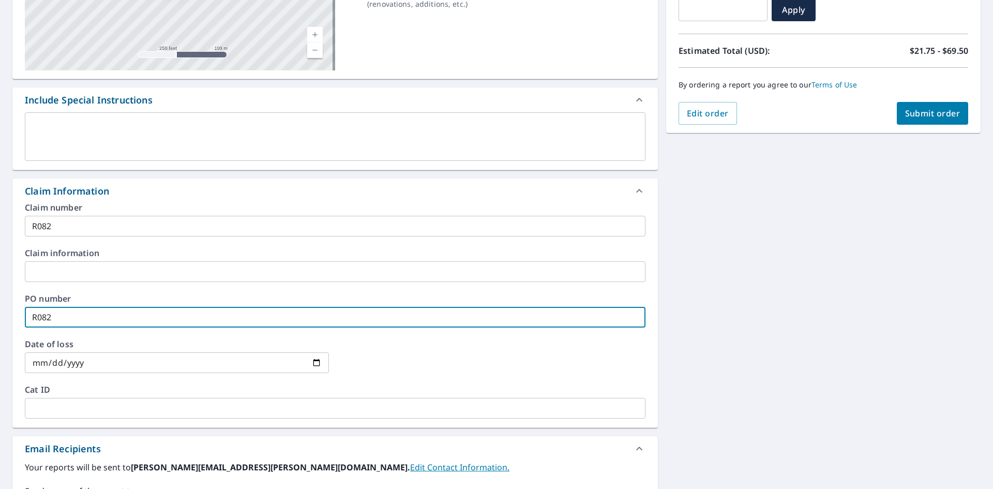
scroll to position [52, 0]
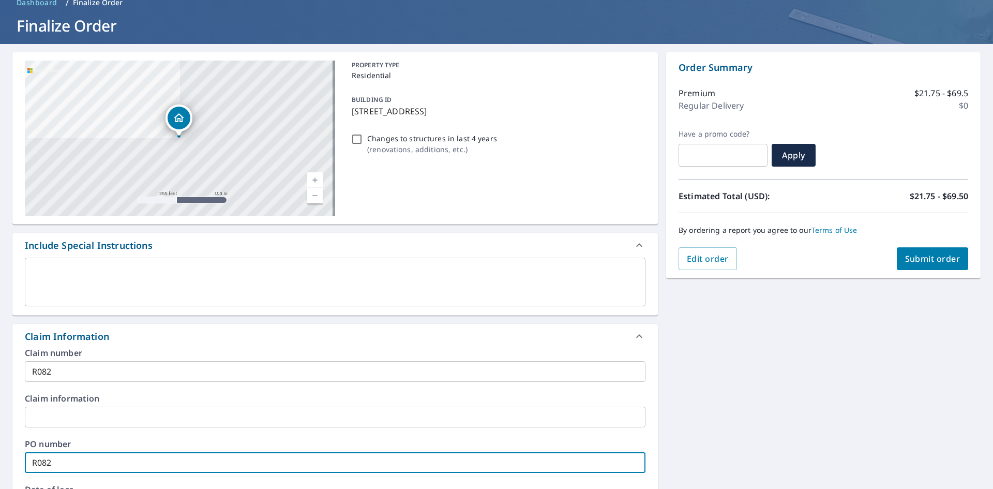
type input "R082"
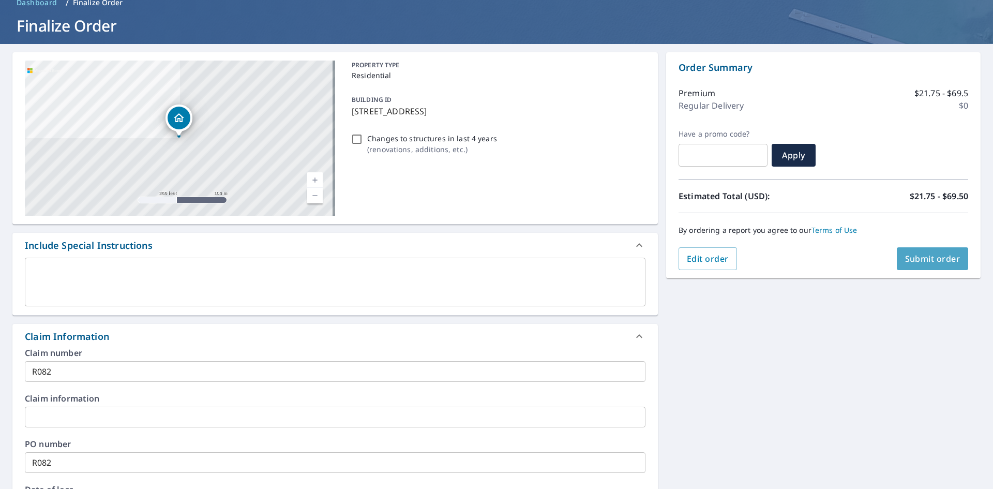
click at [911, 254] on span "Submit order" at bounding box center [932, 258] width 55 height 11
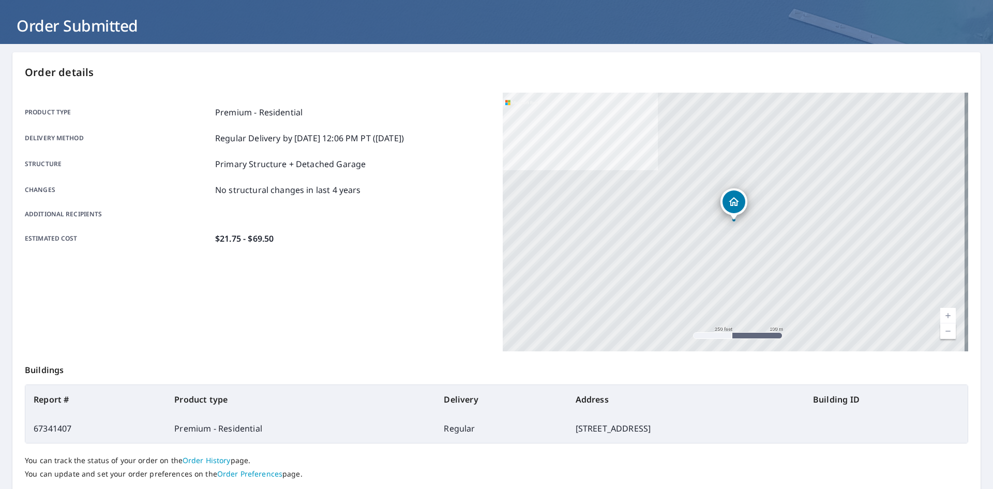
scroll to position [120, 0]
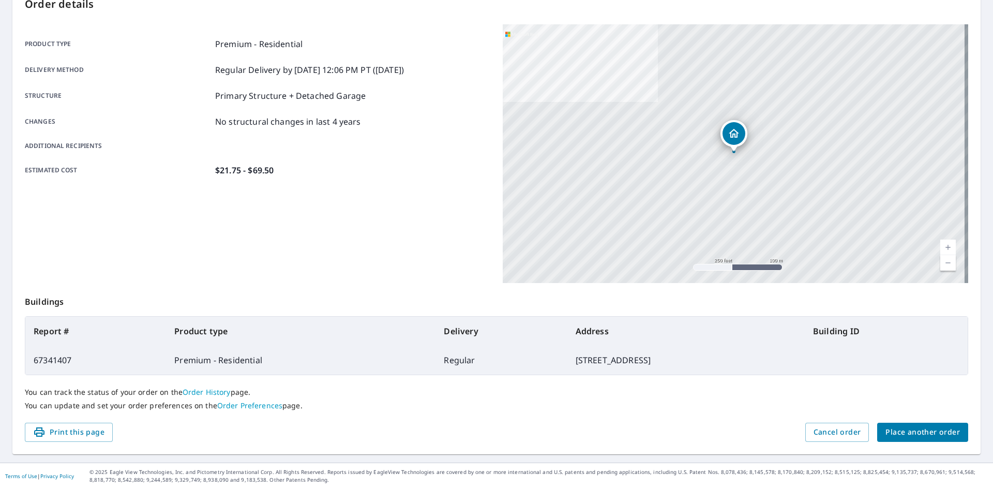
click at [928, 434] on span "Place another order" at bounding box center [922, 432] width 74 height 13
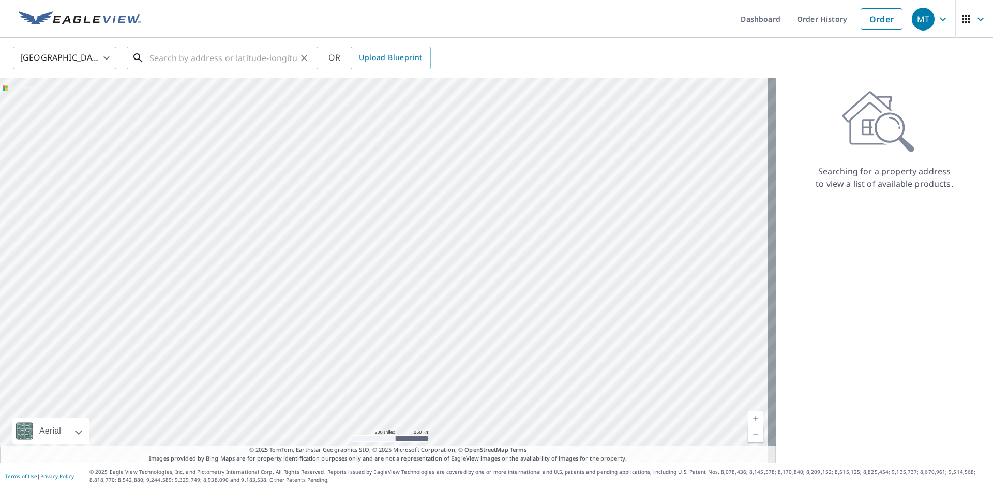
click at [169, 65] on input "text" at bounding box center [222, 57] width 147 height 29
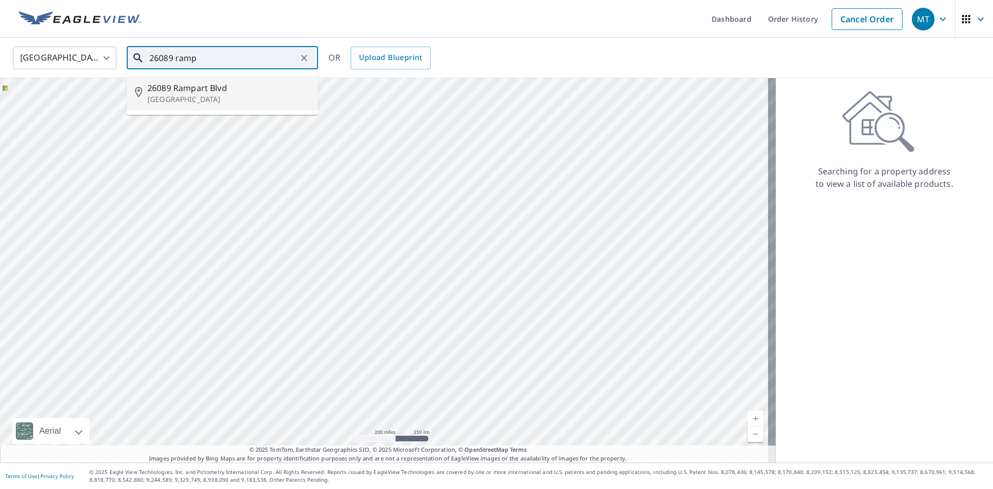
click at [188, 94] on p "[GEOGRAPHIC_DATA]" at bounding box center [228, 99] width 162 height 10
type input "[STREET_ADDRESS]"
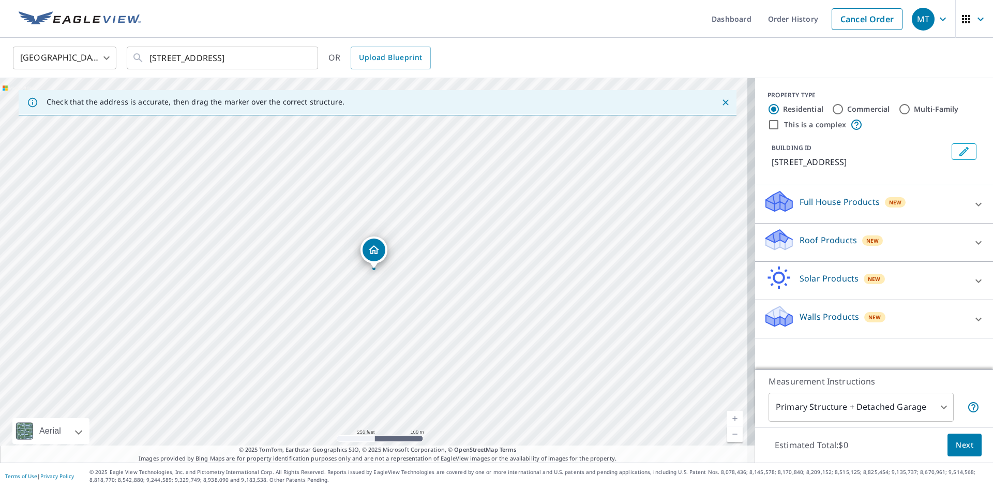
click at [770, 243] on icon at bounding box center [779, 236] width 26 height 13
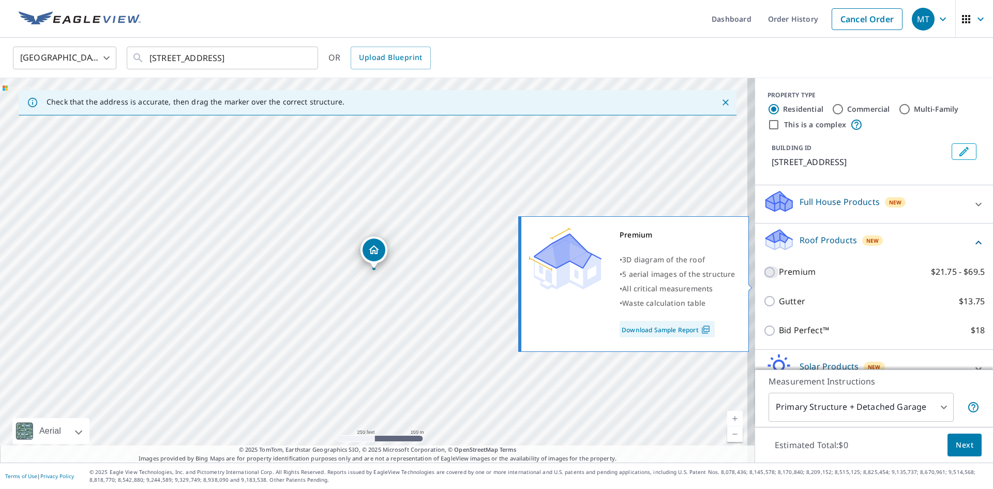
click at [763, 278] on input "Premium $21.75 - $69.5" at bounding box center [771, 272] width 16 height 12
checkbox input "true"
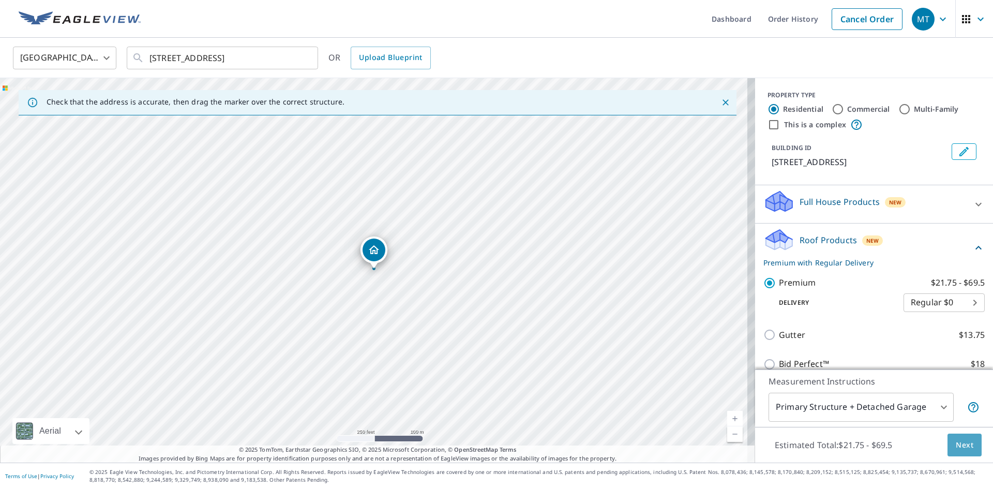
click at [956, 448] on span "Next" at bounding box center [965, 445] width 18 height 13
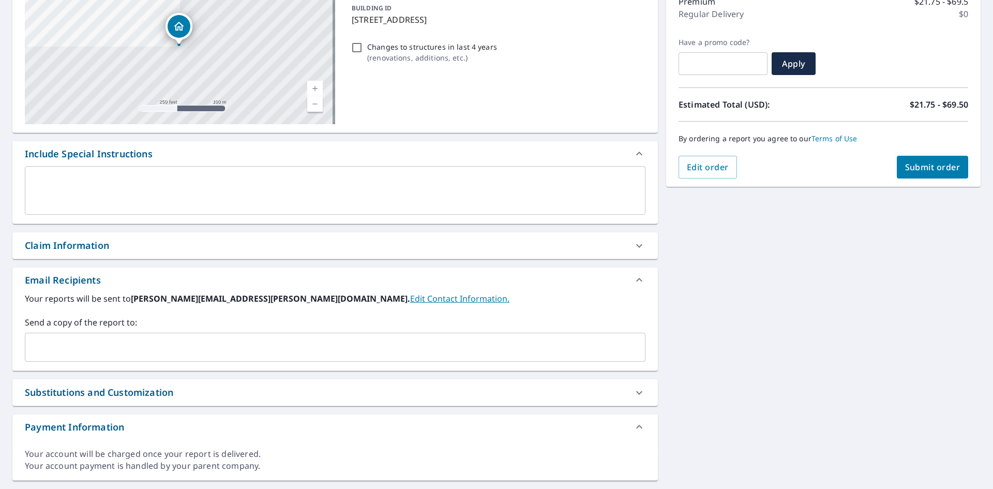
scroll to position [170, 0]
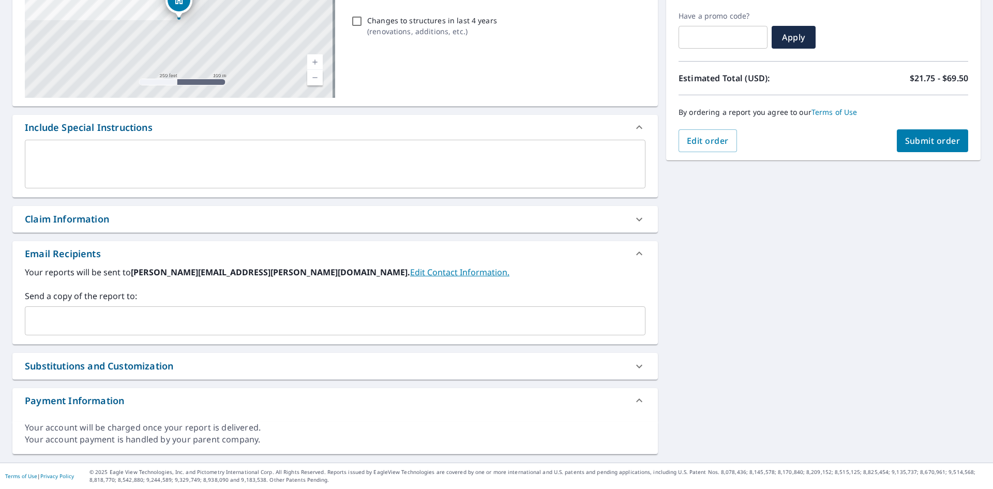
click at [61, 217] on div "Claim Information" at bounding box center [67, 219] width 84 height 14
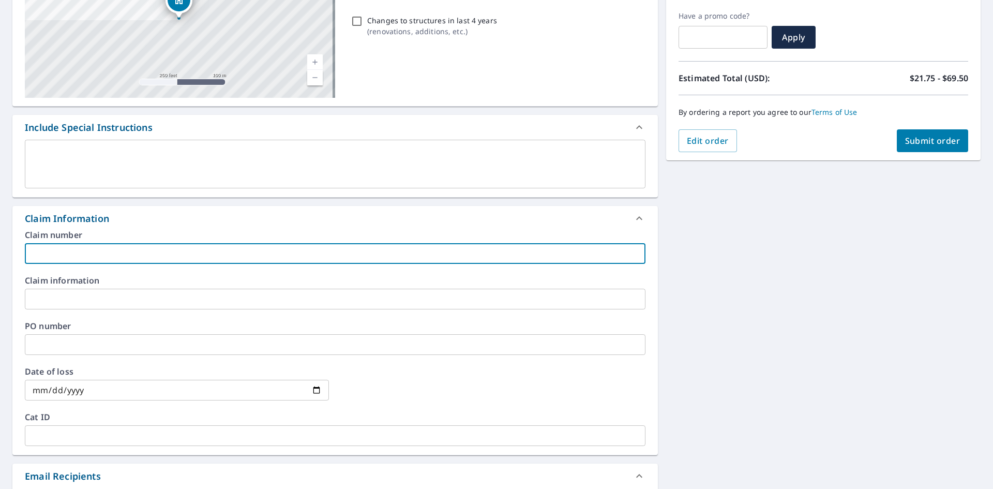
click at [40, 253] on input "text" at bounding box center [335, 253] width 621 height 21
type input "R114"
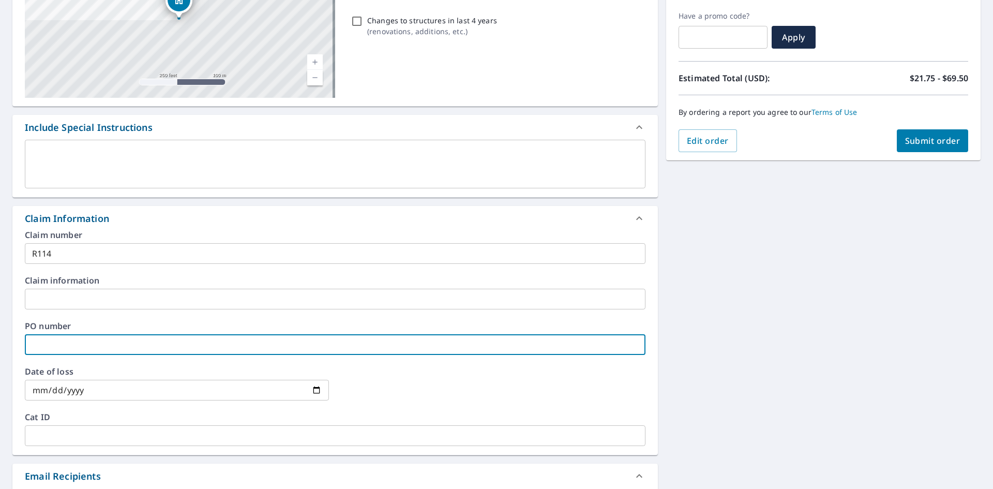
click at [46, 347] on input "text" at bounding box center [335, 344] width 621 height 21
type input "R114"
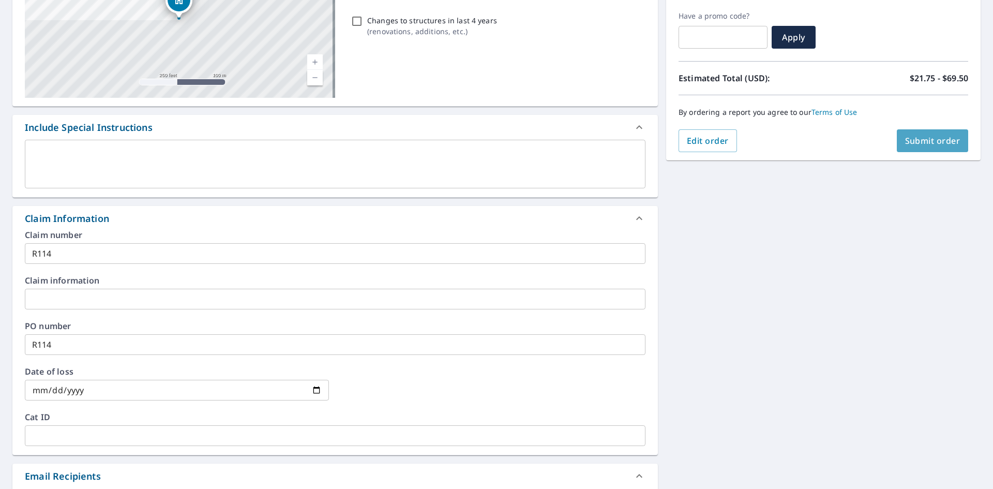
click at [914, 141] on span "Submit order" at bounding box center [932, 140] width 55 height 11
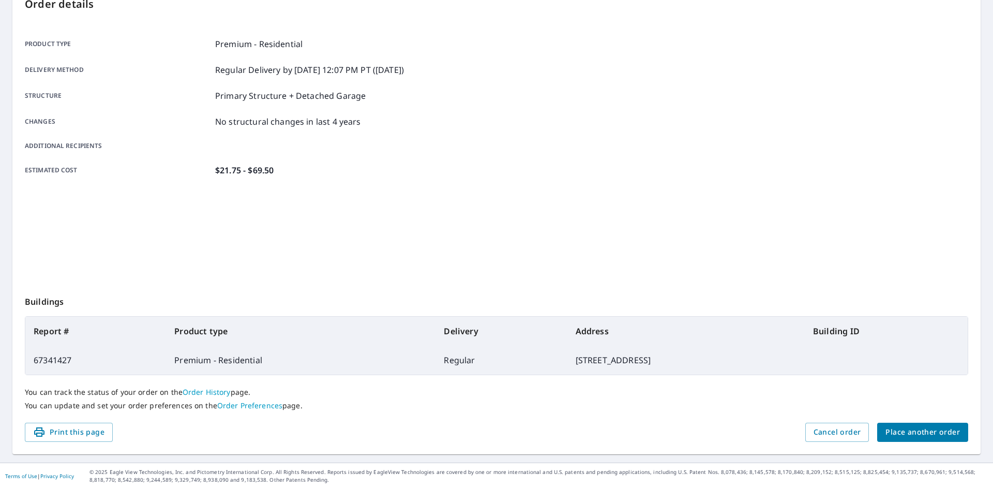
scroll to position [120, 0]
